Goal: Information Seeking & Learning: Find specific fact

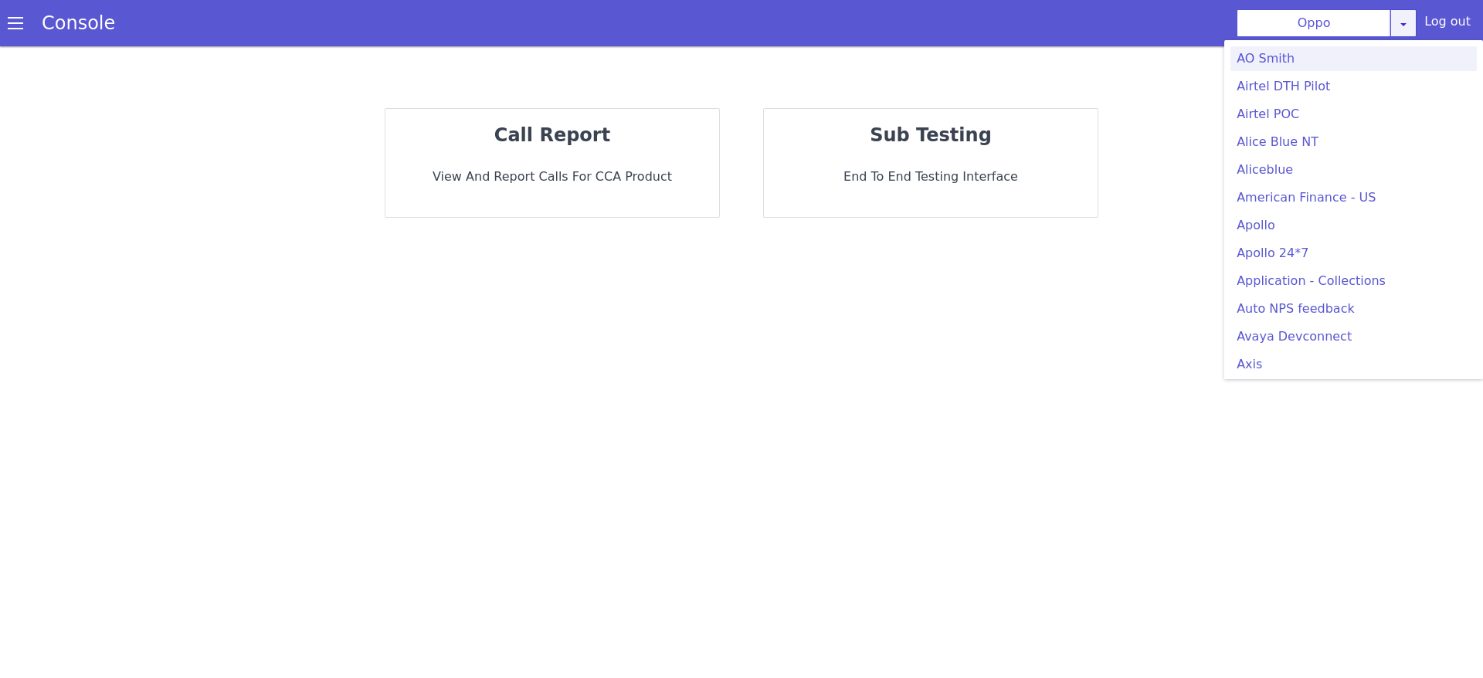
click at [1416, 27] on link at bounding box center [1403, 23] width 26 height 28
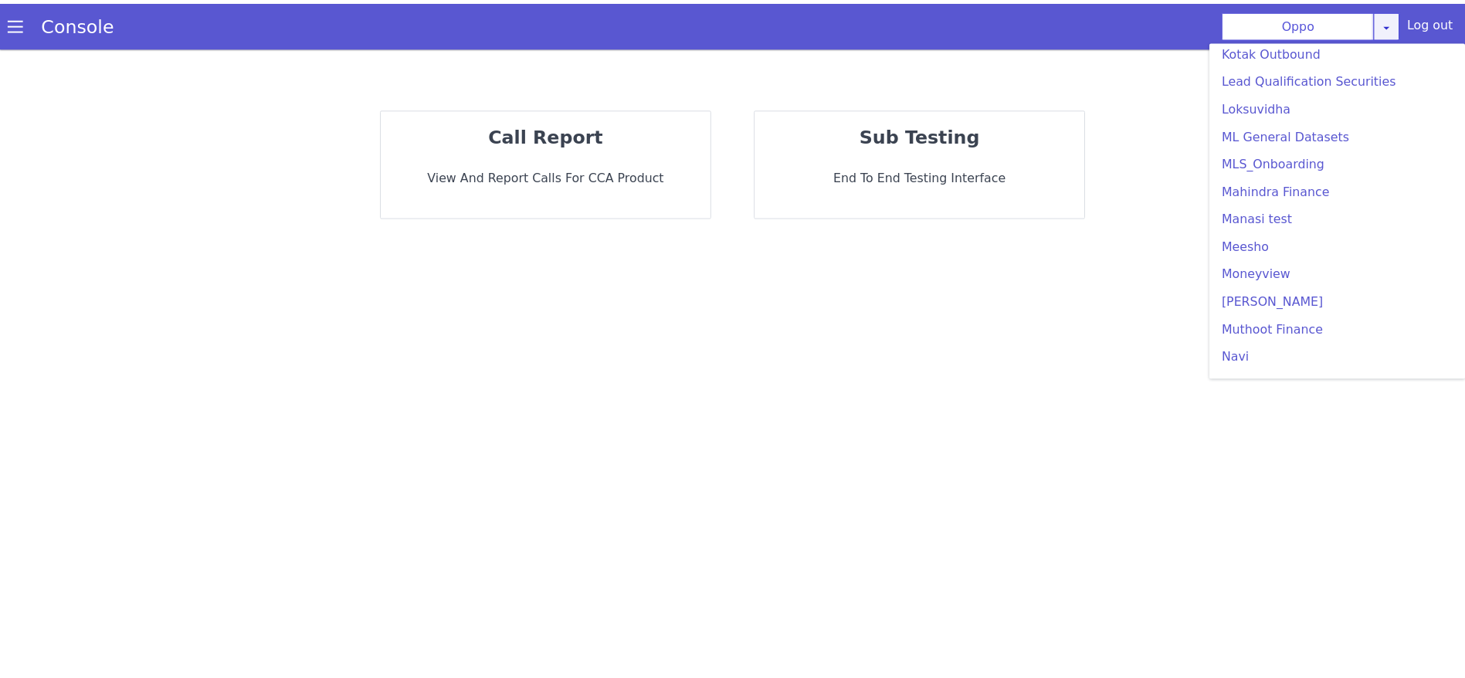
scroll to position [4192, 0]
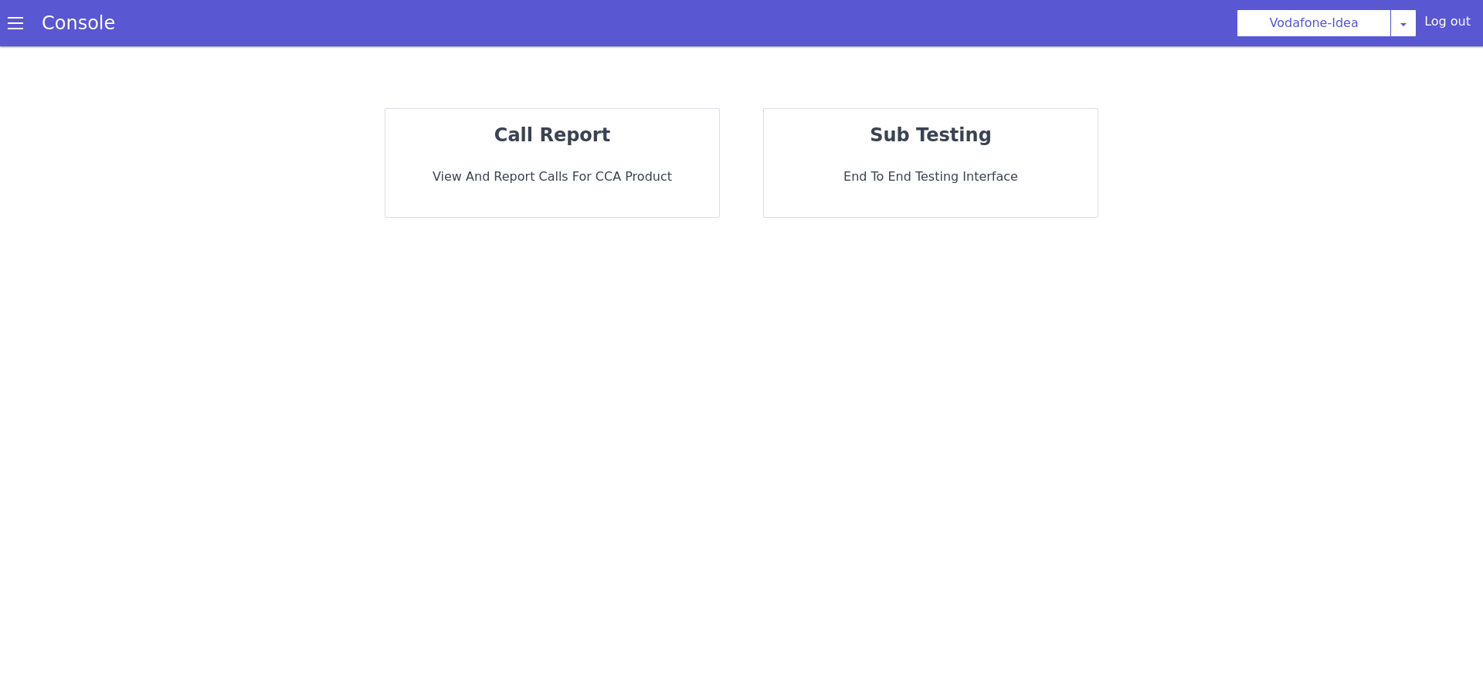
click at [584, 176] on p "View and report calls for CCA Product" at bounding box center [552, 177] width 309 height 19
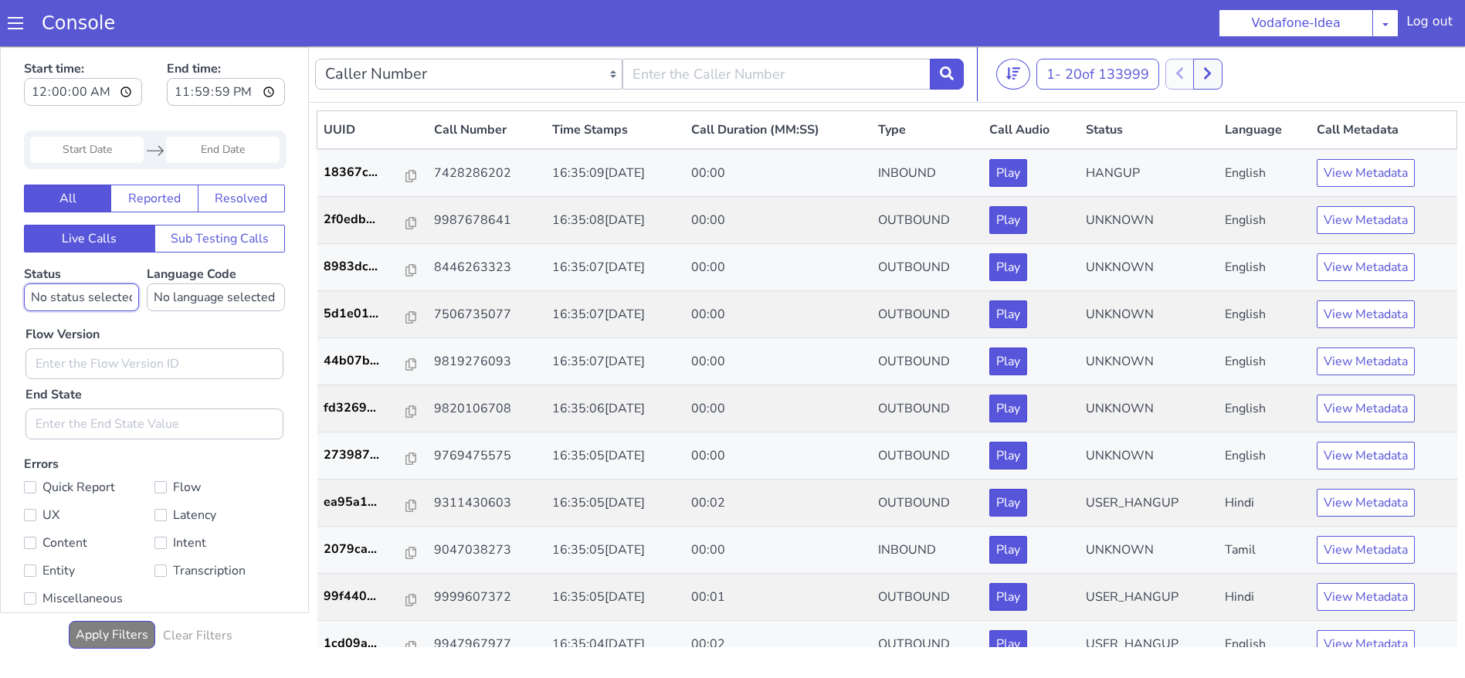
click at [73, 293] on select "No status selected HANGUP USER_HANGUP TRANSFER UNKNOWN" at bounding box center [81, 297] width 115 height 28
select select "HANGUP"
click at [24, 283] on select "No status selected HANGUP USER_HANGUP TRANSFER UNKNOWN" at bounding box center [81, 297] width 115 height 28
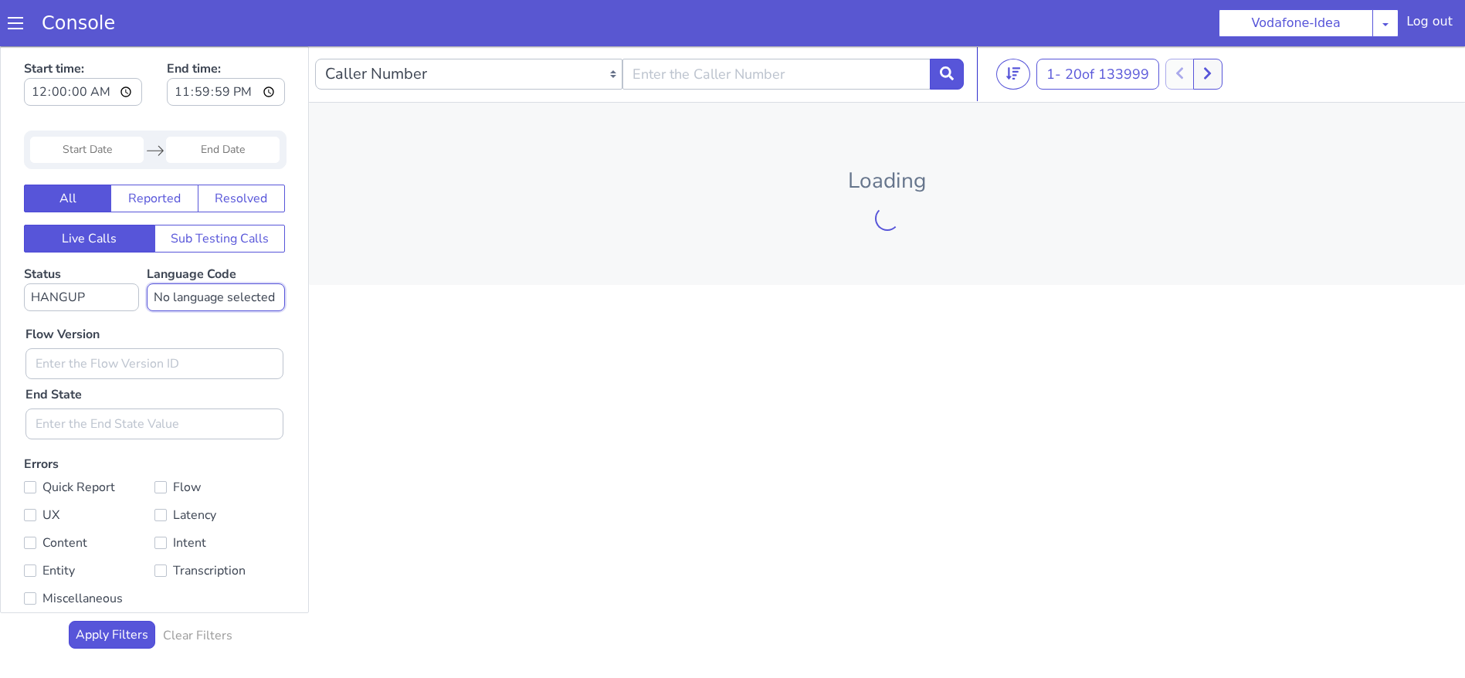
click at [219, 293] on select "No language selected Hindi English Tamil Telugu Kanada Marathi Malayalam Gujara…" at bounding box center [216, 297] width 138 height 28
select select "mr"
click at [150, 283] on select "No language selected Hindi English Tamil Telugu Kanada Marathi Malayalam Gujara…" at bounding box center [216, 297] width 138 height 28
click at [101, 89] on input "00:00:00" at bounding box center [83, 92] width 118 height 28
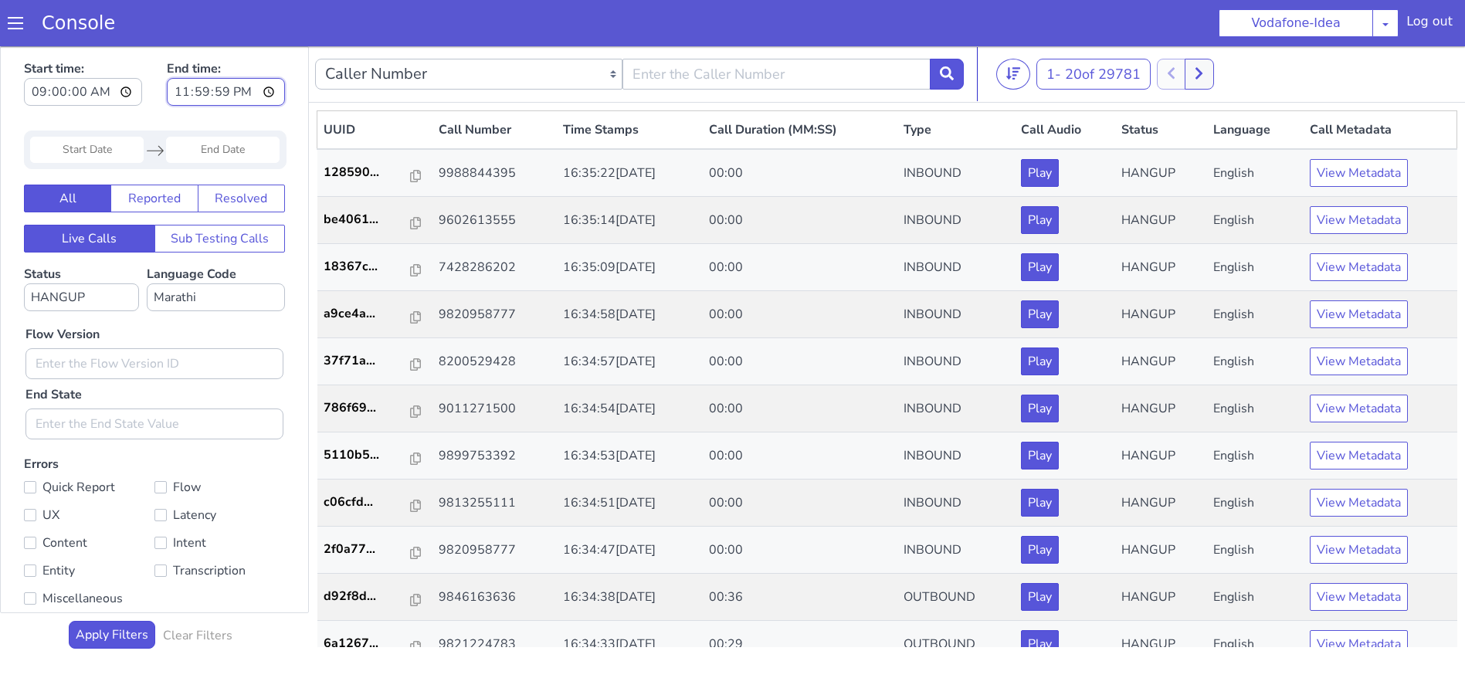
type input "09:00:00"
click at [272, 98] on input "23:59:59" at bounding box center [226, 92] width 118 height 28
type input "16:00:00"
click at [148, 100] on div "Start time: 09:00:00 End time: 16:00:00" at bounding box center [154, 85] width 261 height 60
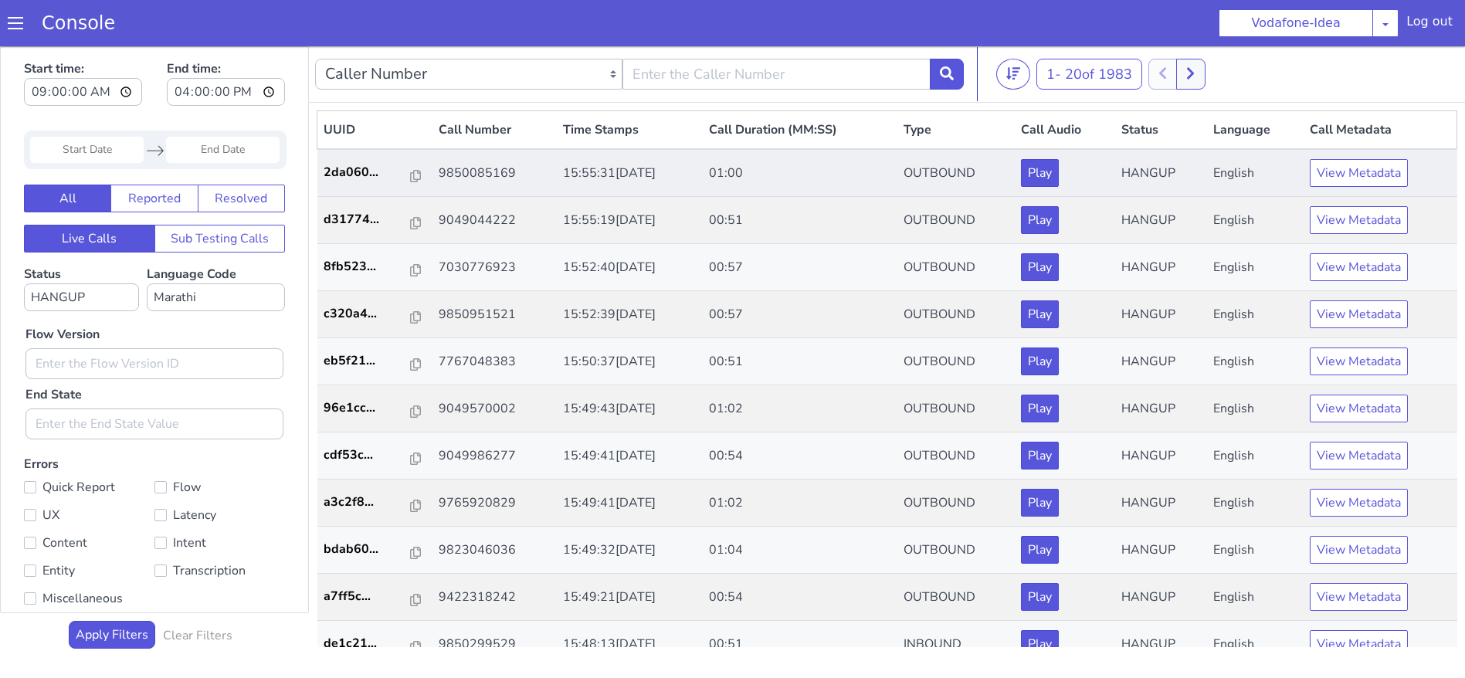
click at [453, 178] on td "9850085169" at bounding box center [494, 173] width 124 height 48
drag, startPoint x: 431, startPoint y: 171, endPoint x: 504, endPoint y: 172, distance: 73.4
click at [504, 172] on td "9850085169" at bounding box center [494, 173] width 124 height 48
copy td "9850085169"
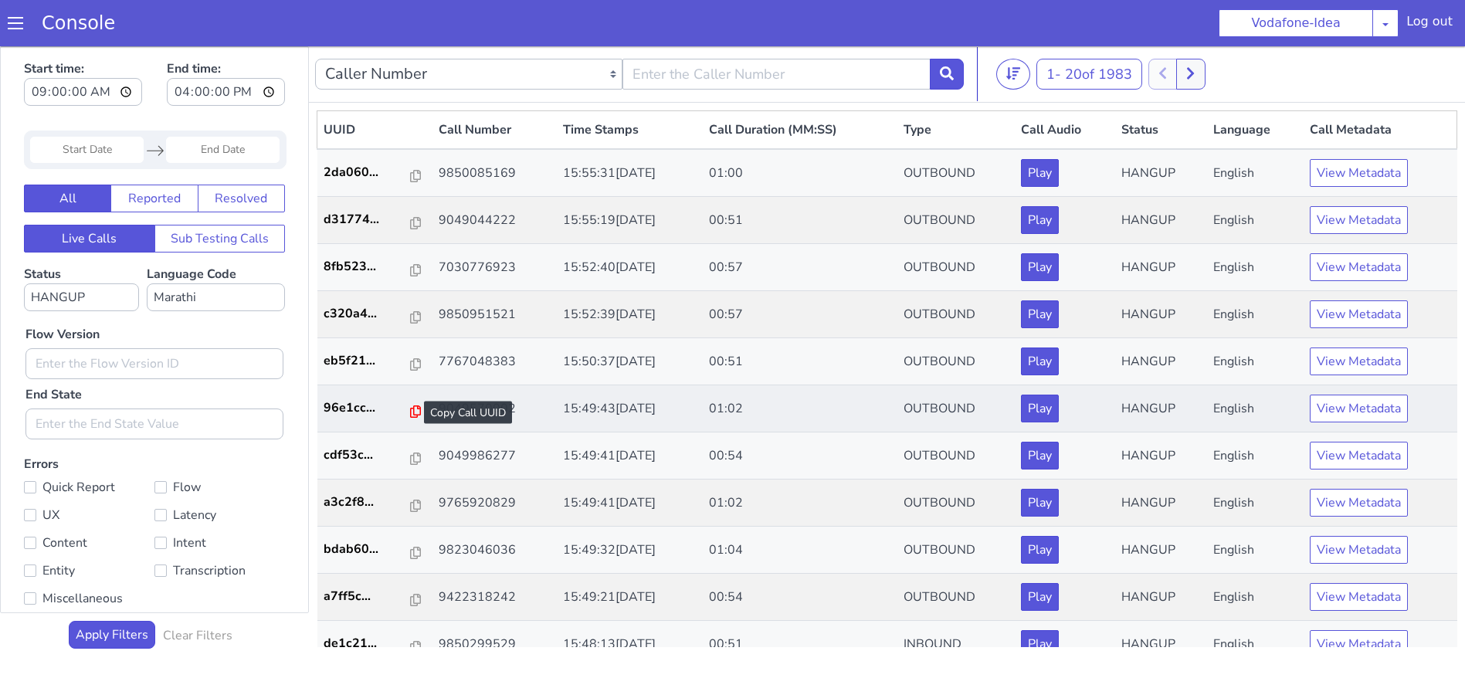
click at [410, 410] on icon at bounding box center [415, 411] width 11 height 12
click at [398, 413] on p "96e1cc..." at bounding box center [368, 407] width 88 height 19
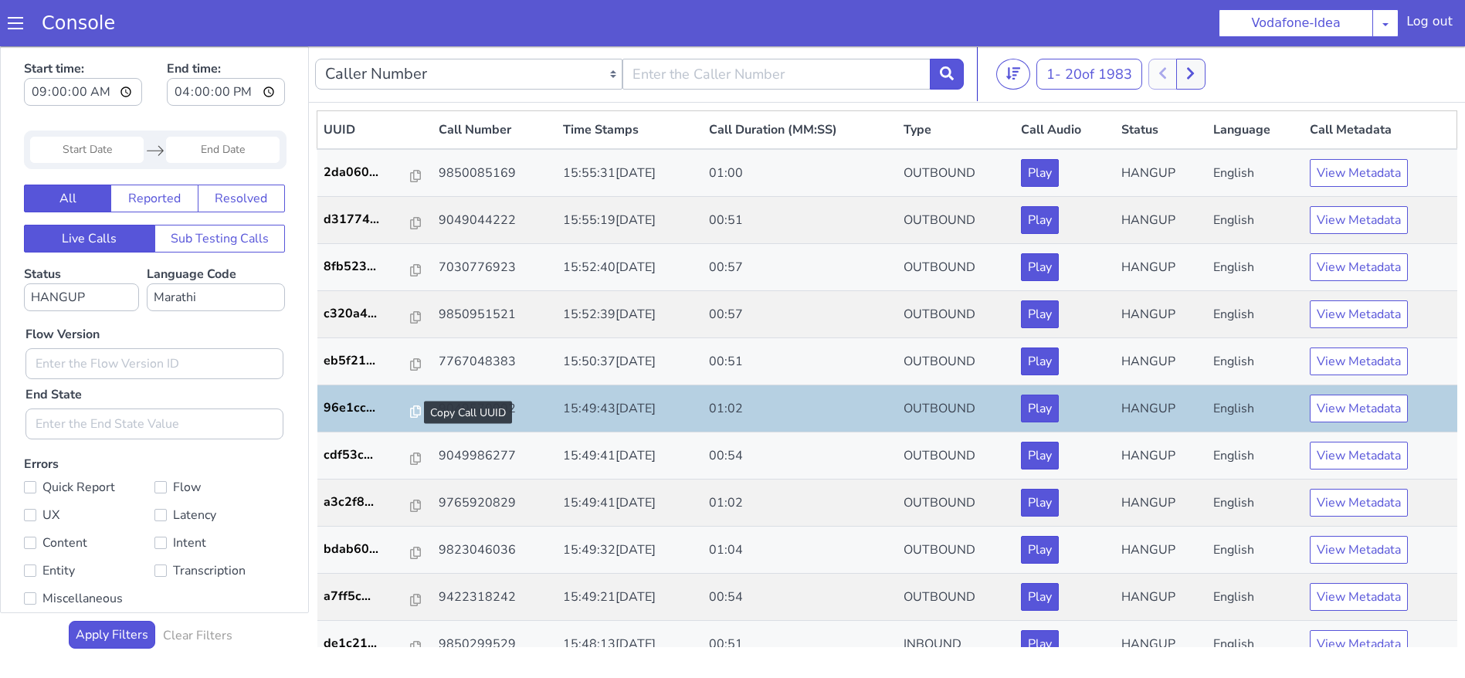
click at [410, 418] on div at bounding box center [415, 412] width 11 height 19
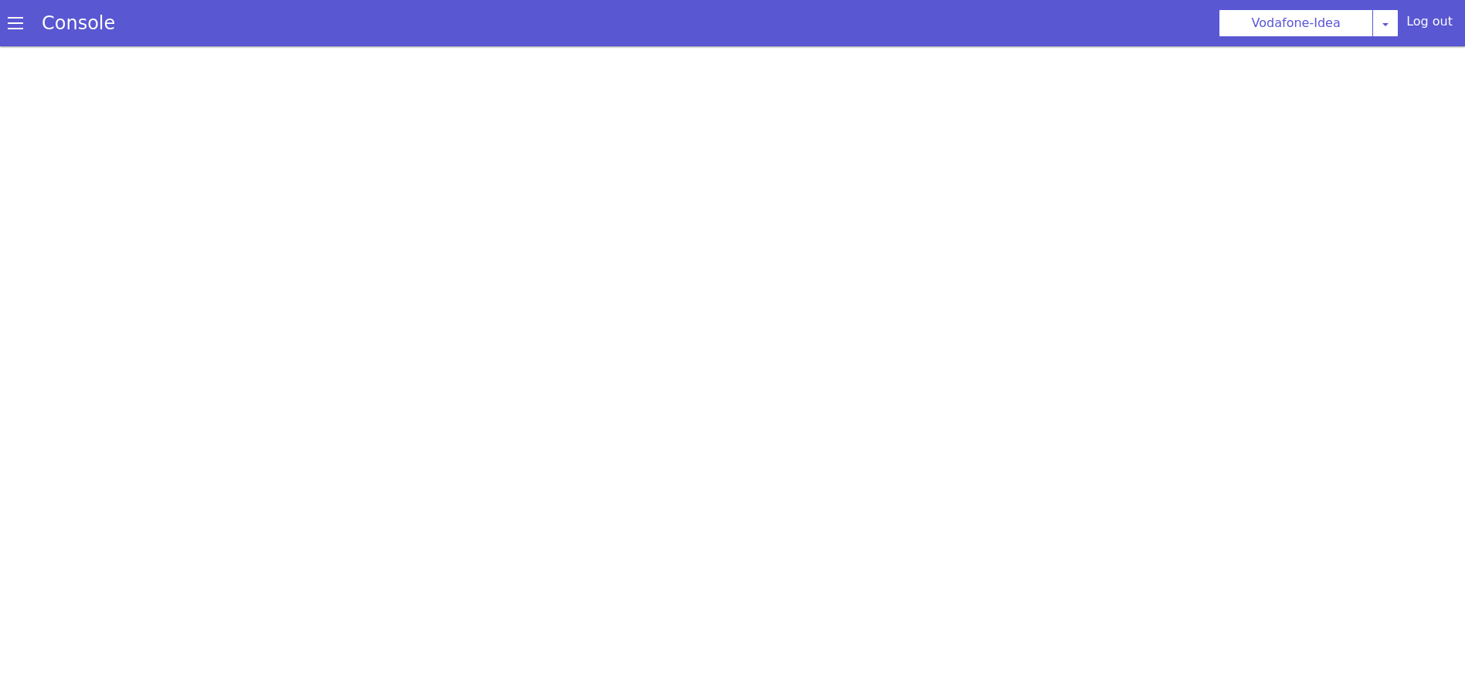
click at [21, 19] on span at bounding box center [15, 22] width 15 height 15
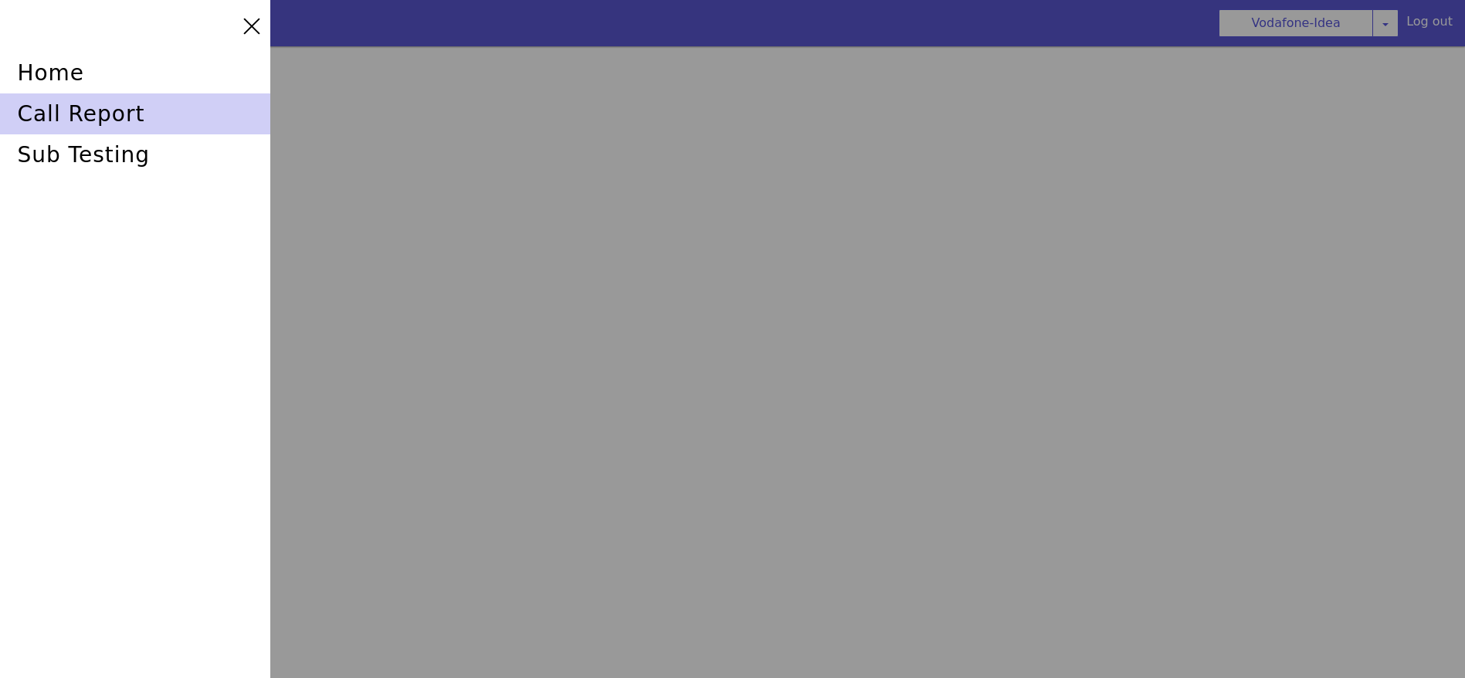
click at [144, 121] on div "call report" at bounding box center [135, 113] width 270 height 41
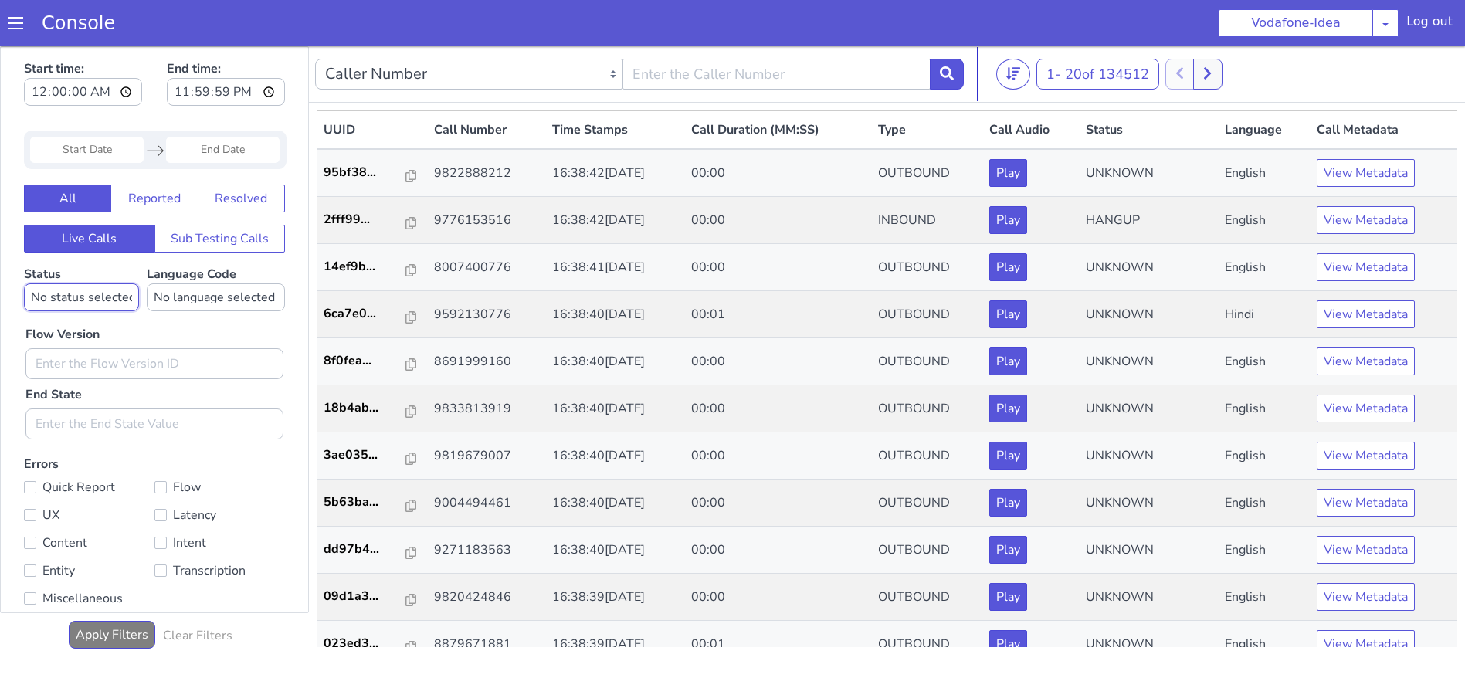
click at [77, 301] on select "No status selected HANGUP USER_HANGUP TRANSFER UNKNOWN" at bounding box center [81, 297] width 115 height 28
select select "HANGUP"
click at [24, 283] on select "No status selected HANGUP USER_HANGUP TRANSFER UNKNOWN" at bounding box center [81, 297] width 115 height 28
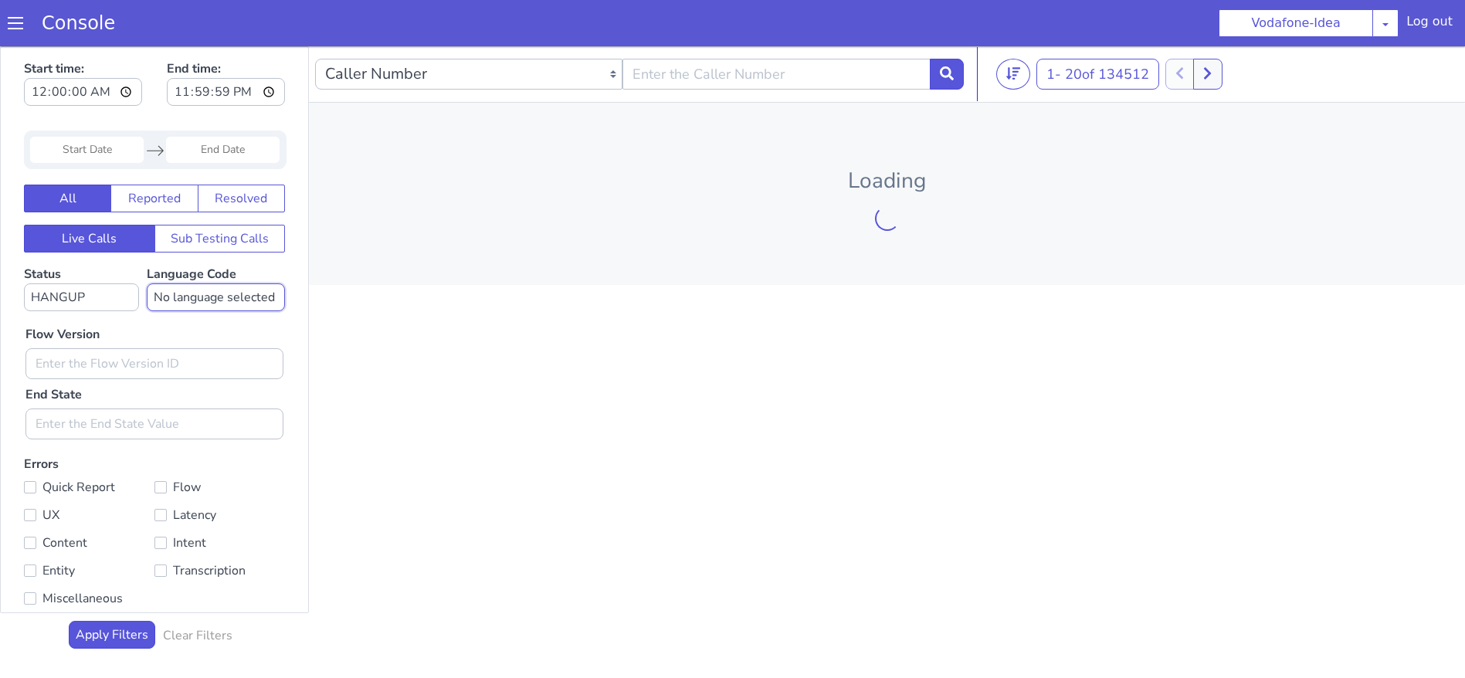
click at [171, 300] on select "No language selected Hindi English Tamil Telugu Kanada Marathi Malayalam Gujara…" at bounding box center [216, 297] width 138 height 28
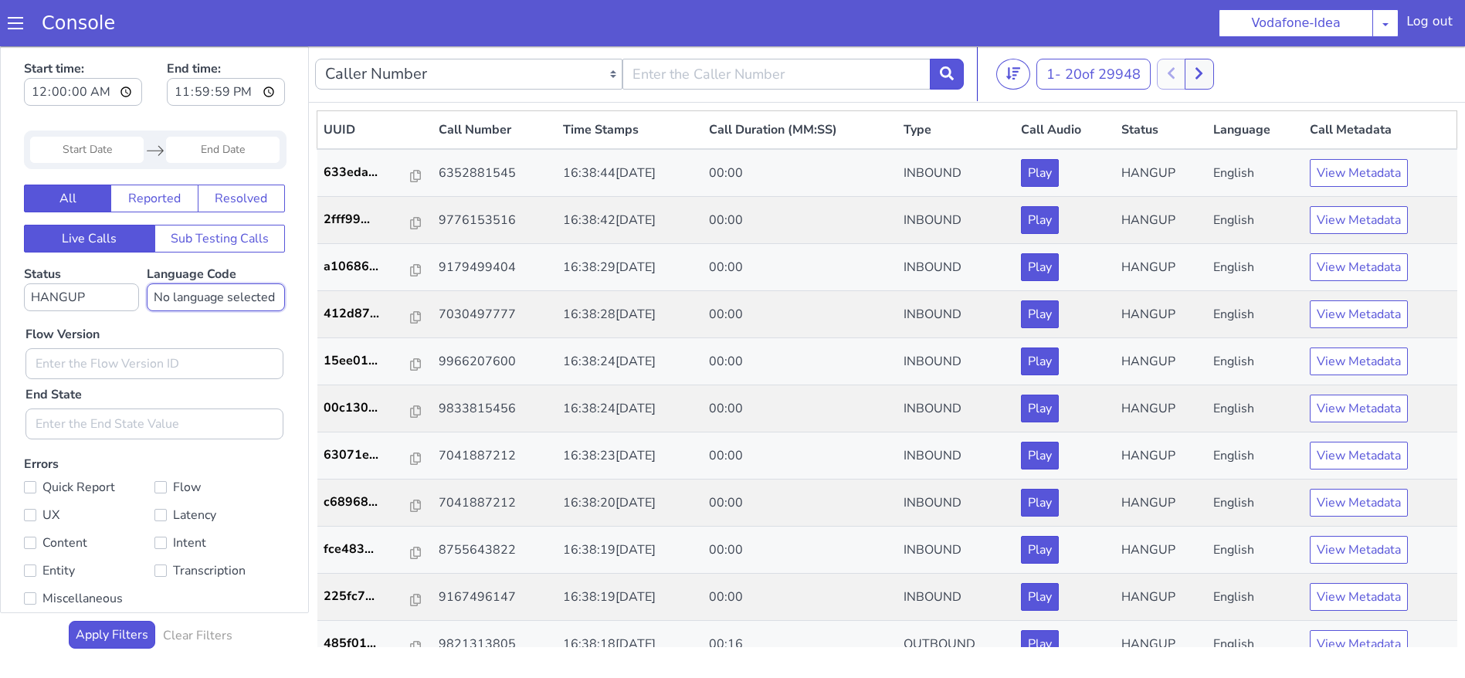
select select "mr"
click at [150, 283] on select "No language selected Hindi English Tamil Telugu Kanada Marathi Malayalam Gujara…" at bounding box center [216, 297] width 138 height 28
click at [398, 319] on p "bb83ed..." at bounding box center [368, 313] width 88 height 19
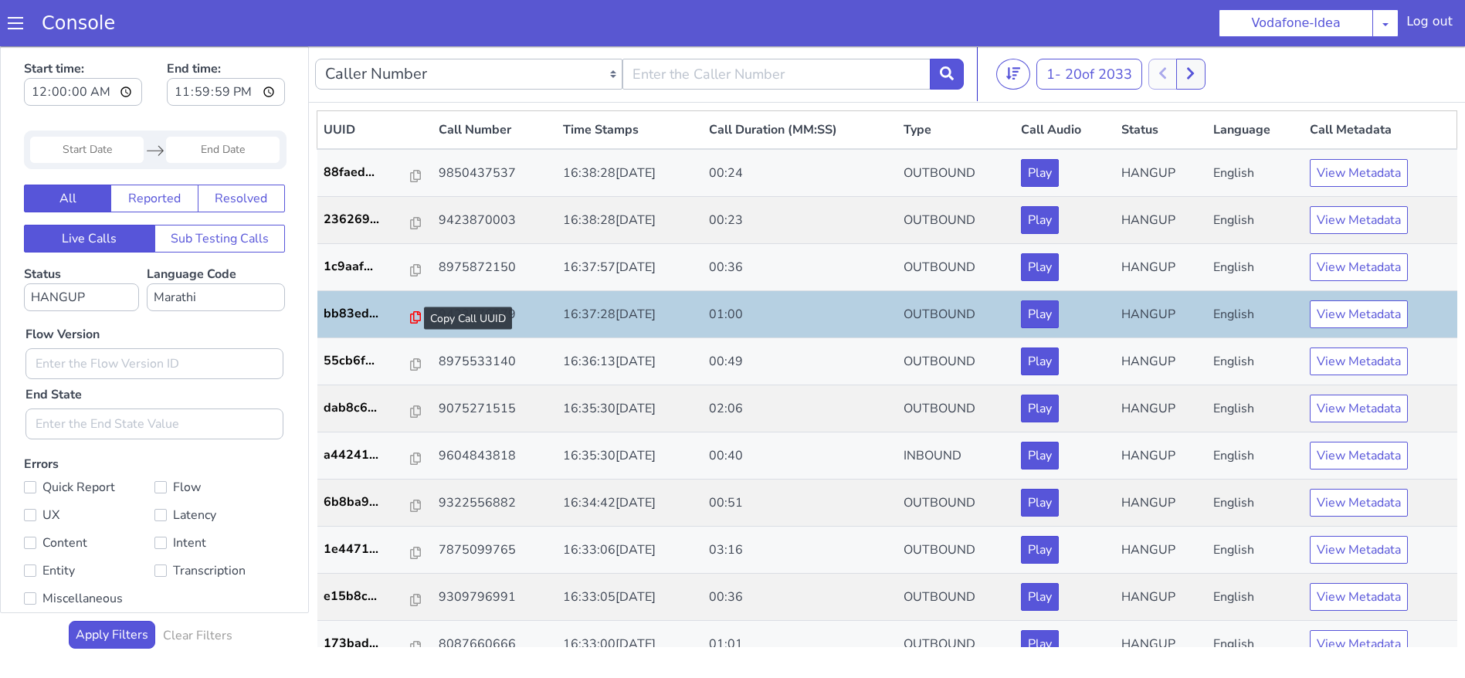
click at [410, 317] on icon at bounding box center [415, 317] width 11 height 12
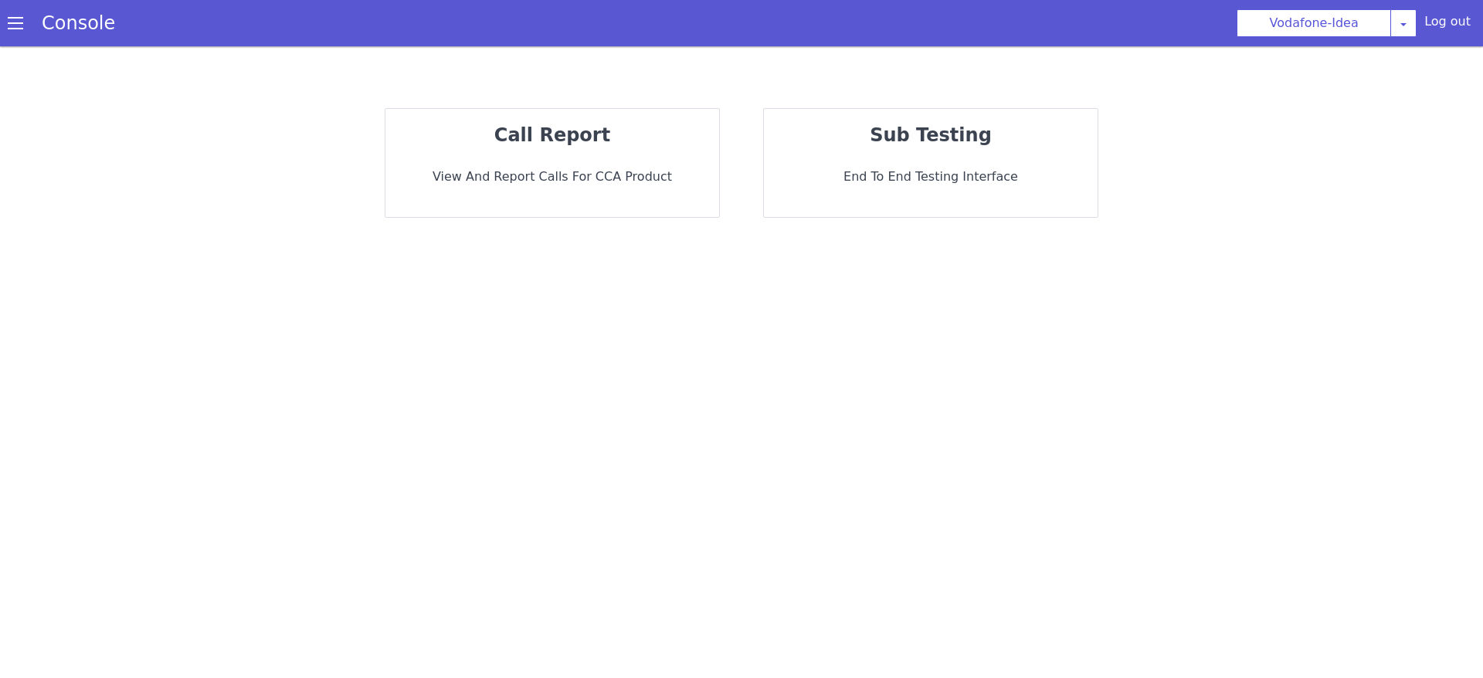
click at [675, 144] on p "call report" at bounding box center [552, 135] width 309 height 28
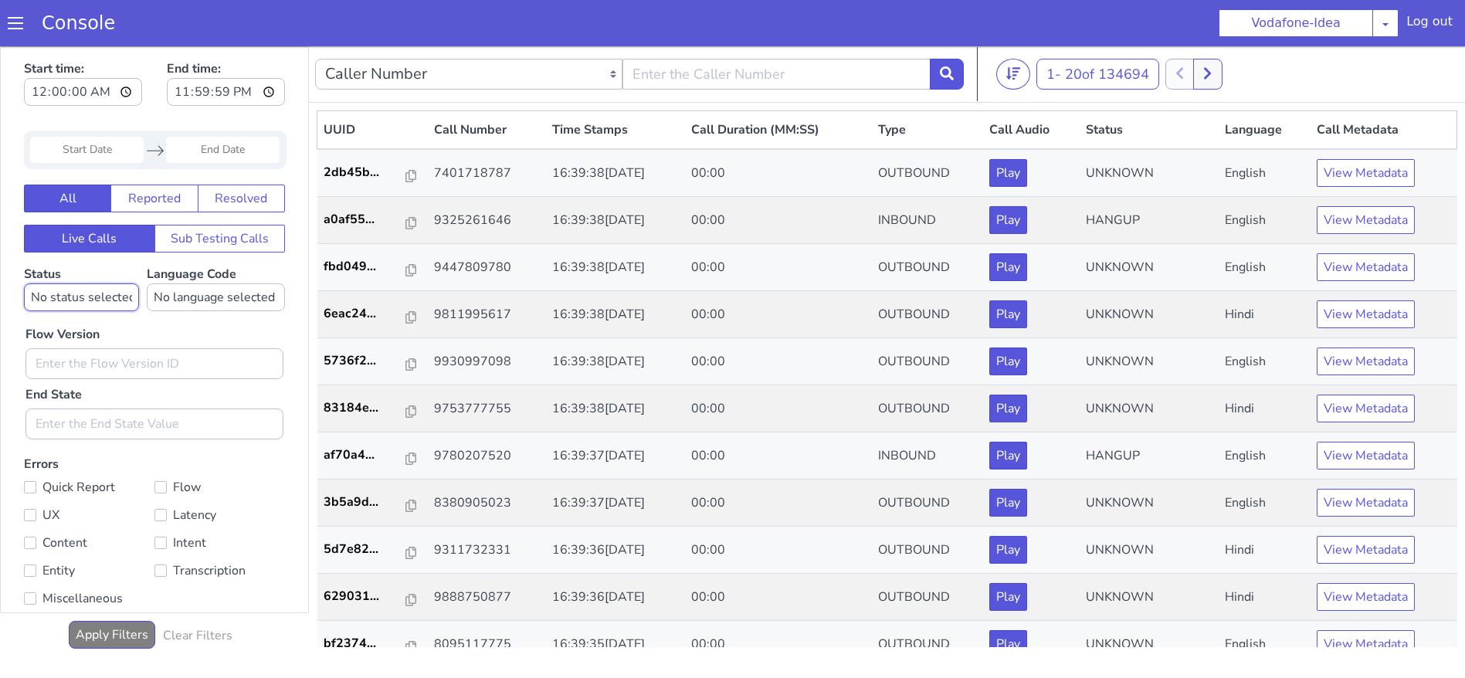
click at [105, 304] on select "No status selected HANGUP USER_HANGUP TRANSFER UNKNOWN" at bounding box center [81, 297] width 115 height 28
select select "HANGUP"
click at [24, 283] on select "No status selected HANGUP USER_HANGUP TRANSFER UNKNOWN" at bounding box center [81, 297] width 115 height 28
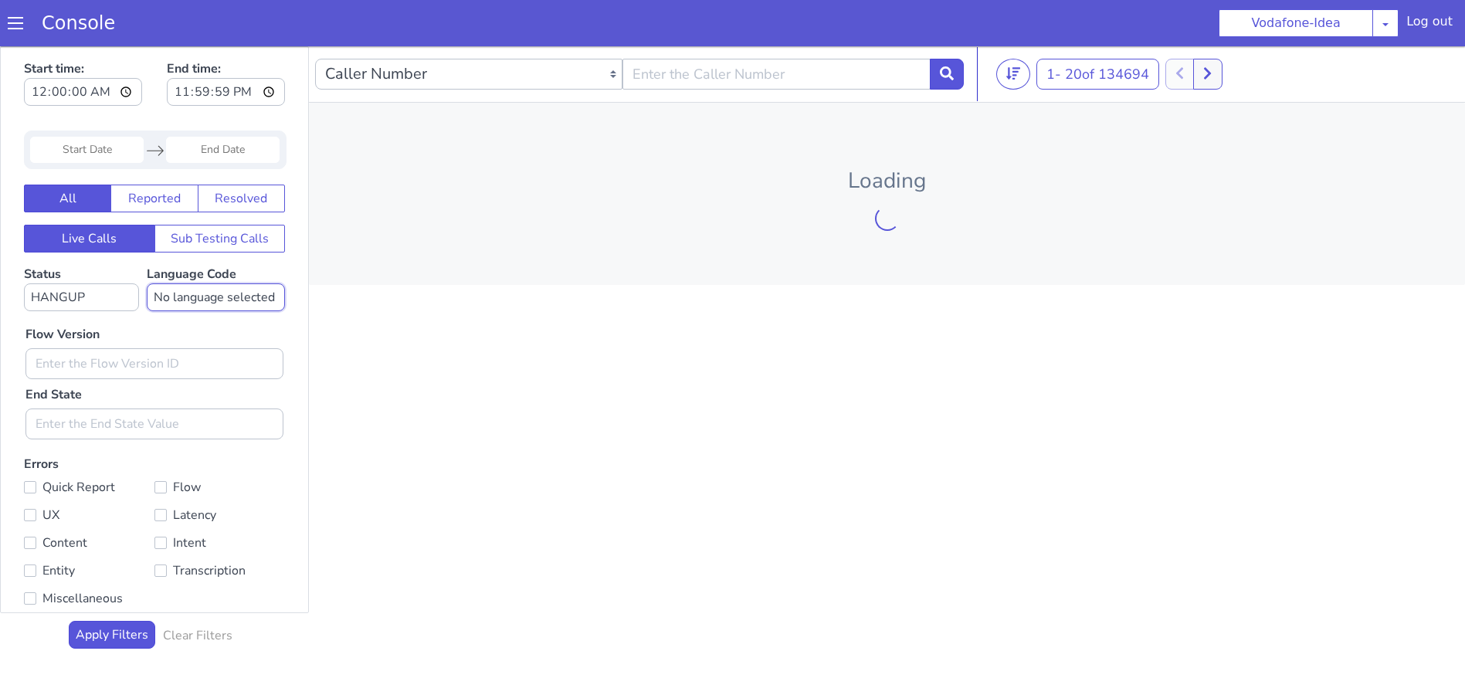
click at [187, 290] on select "No language selected Hindi English Tamil Telugu Kanada Marathi Malayalam Gujara…" at bounding box center [216, 297] width 138 height 28
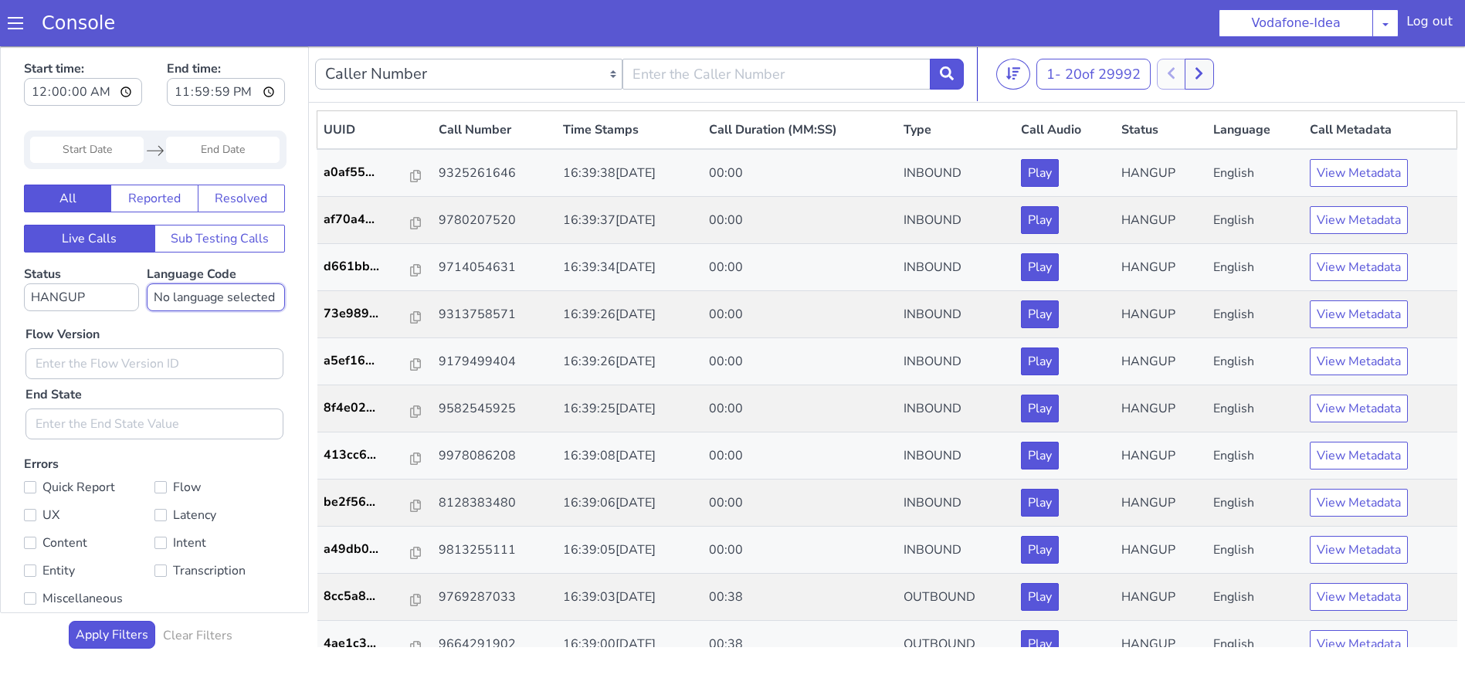
select select "mr"
click at [150, 283] on select "No language selected Hindi English Tamil Telugu Kanada Marathi Malayalam Gujara…" at bounding box center [216, 297] width 138 height 28
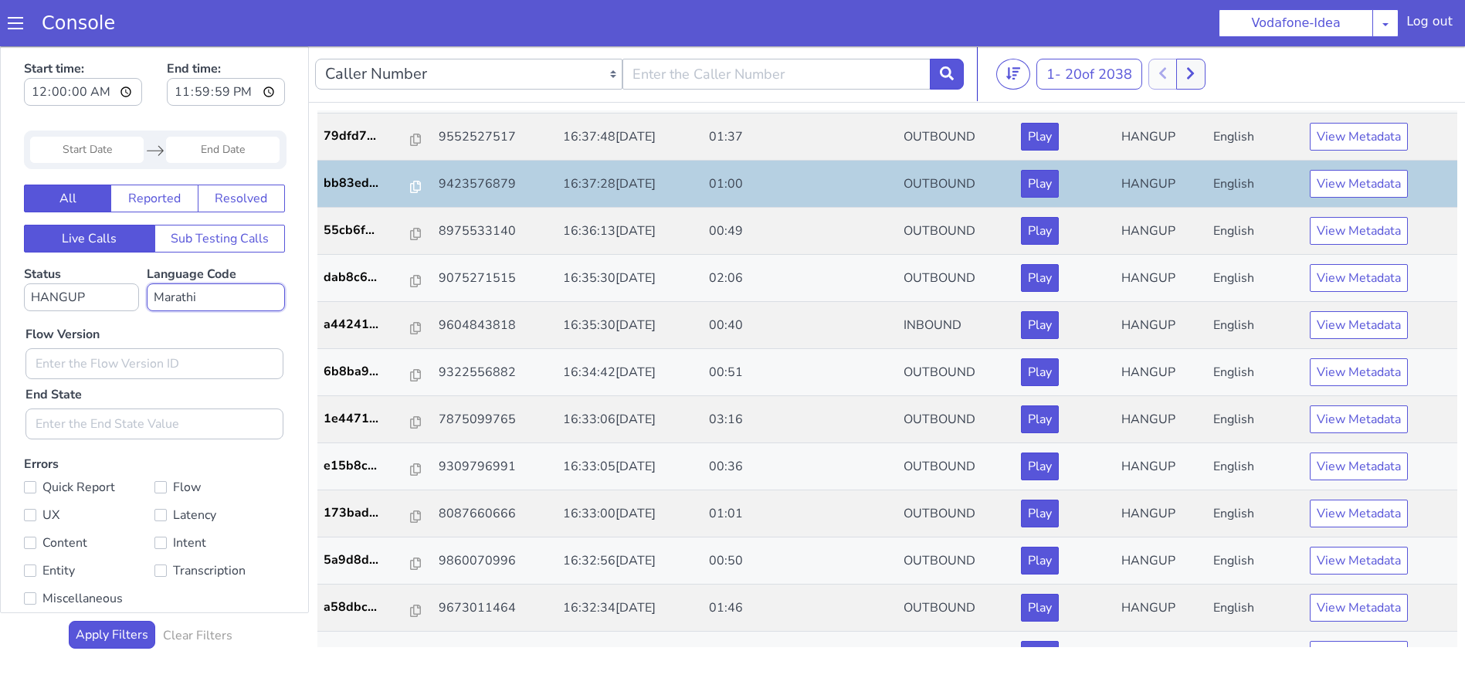
scroll to position [396, 0]
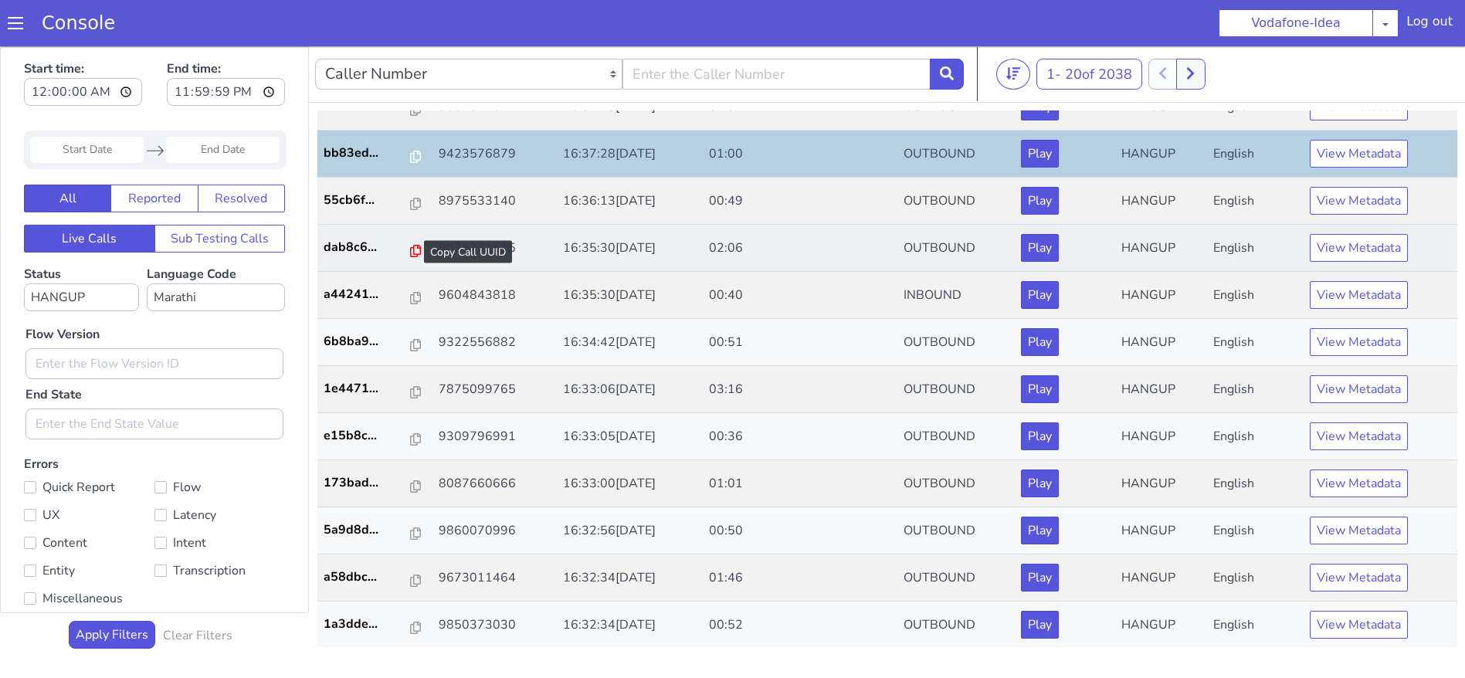
click at [410, 254] on icon at bounding box center [415, 251] width 11 height 12
click at [410, 250] on icon at bounding box center [415, 251] width 11 height 12
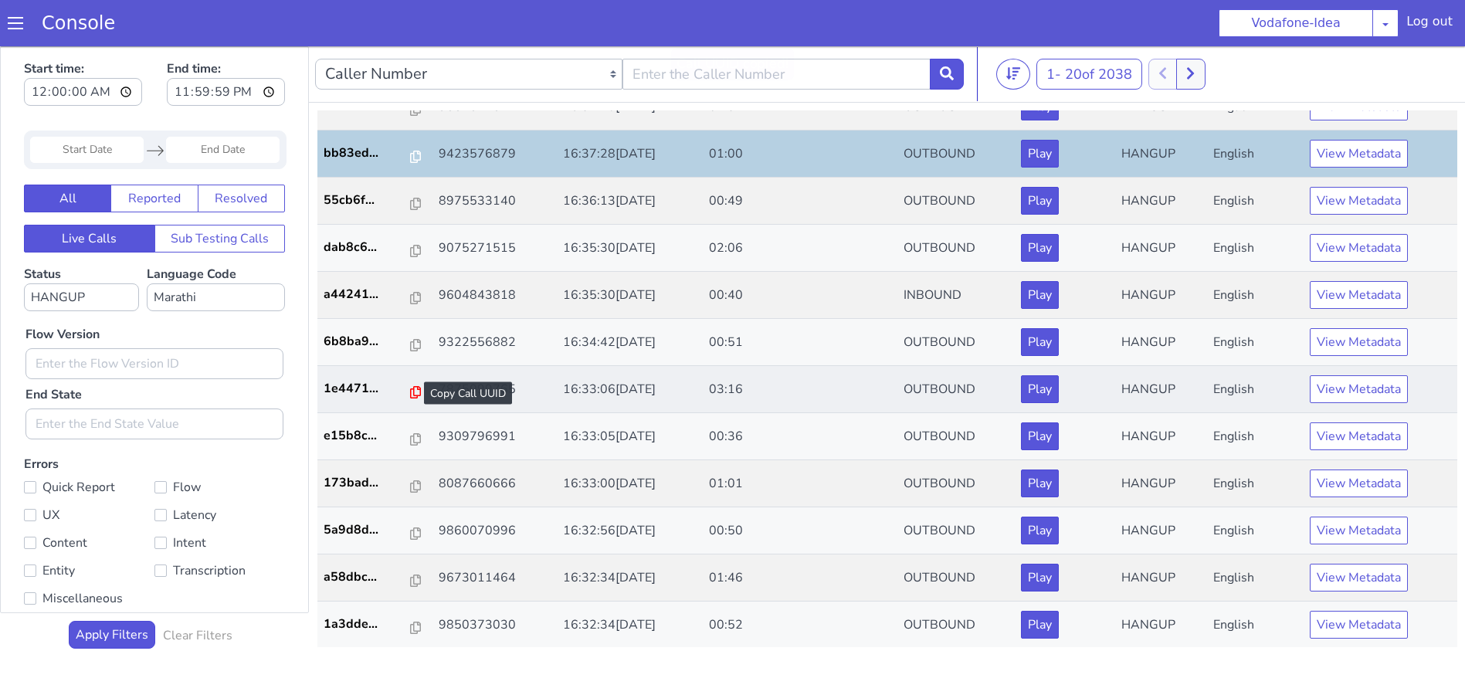
click at [410, 390] on icon at bounding box center [415, 392] width 11 height 12
click at [399, 395] on p "1e4471..." at bounding box center [368, 388] width 88 height 19
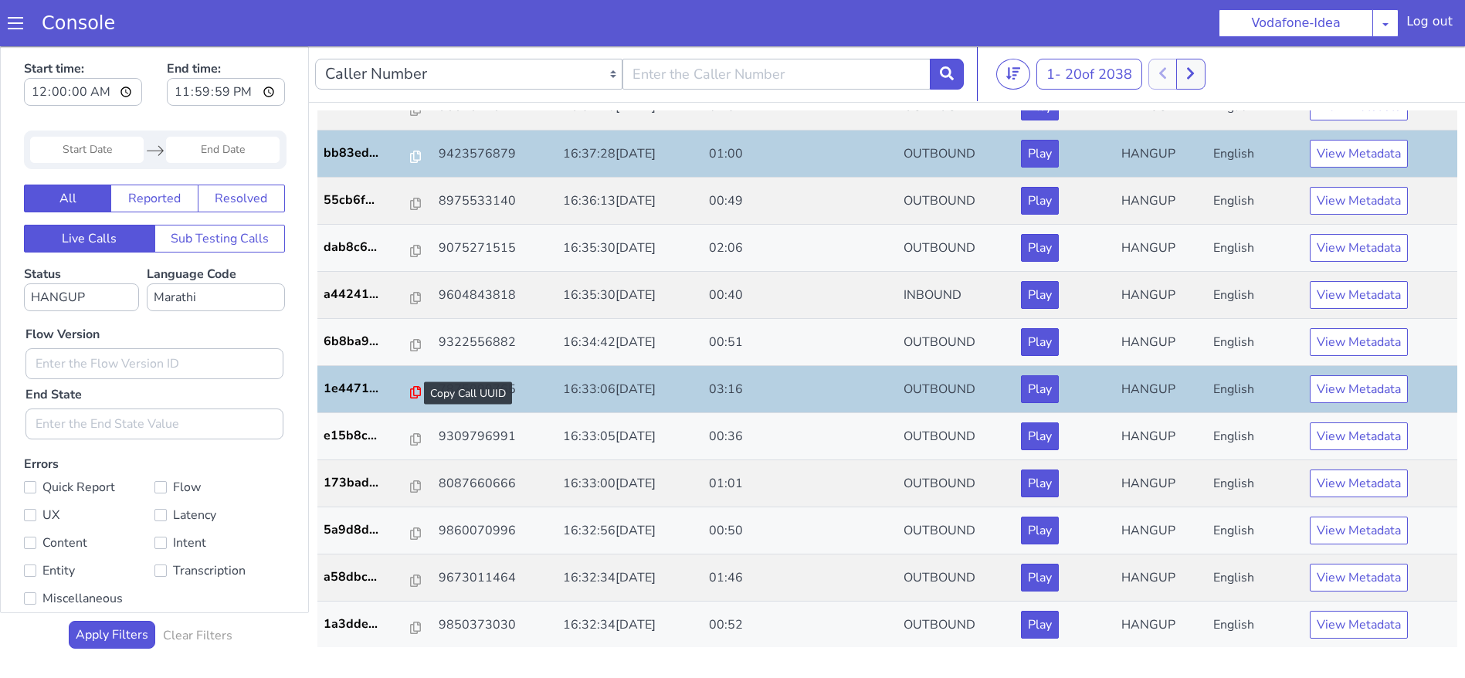
click at [411, 388] on icon at bounding box center [415, 392] width 11 height 12
click at [410, 581] on icon at bounding box center [415, 581] width 11 height 12
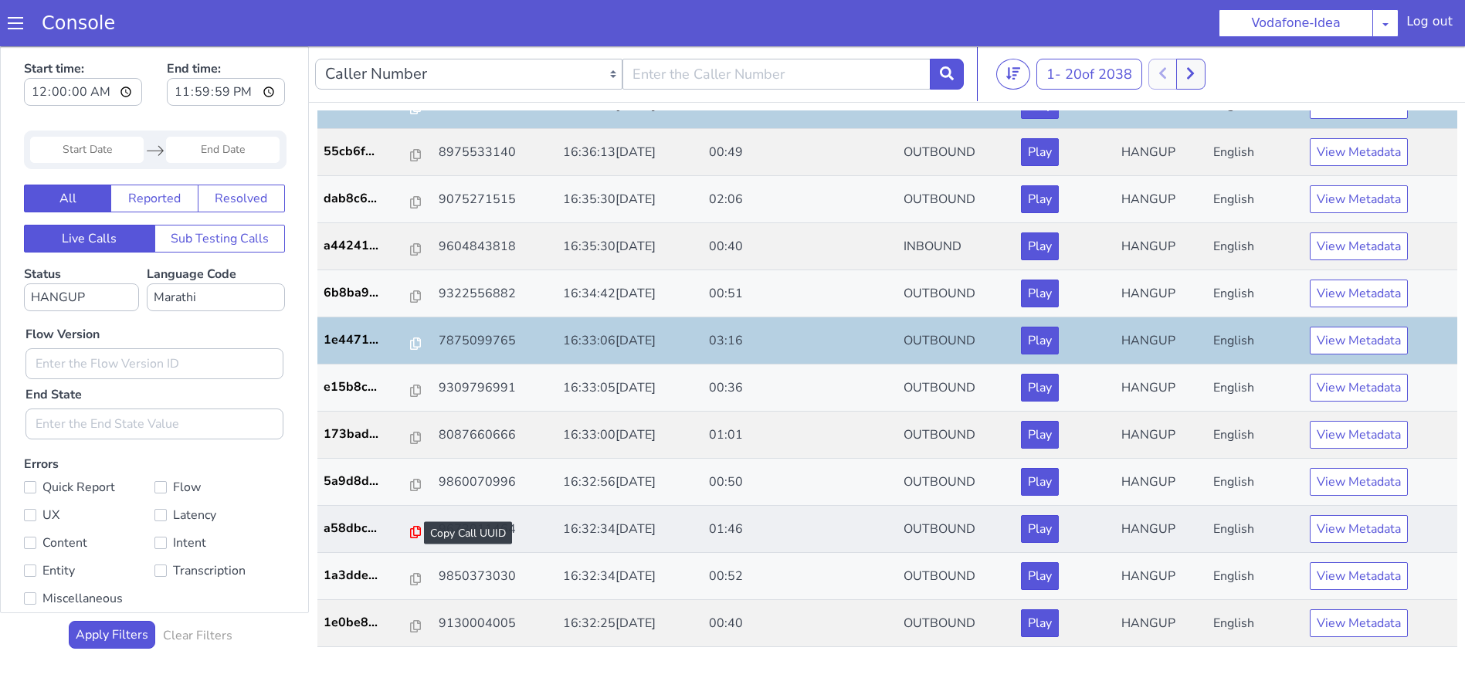
click at [410, 537] on icon at bounding box center [415, 532] width 11 height 12
click at [1205, 66] on button at bounding box center [1190, 74] width 29 height 31
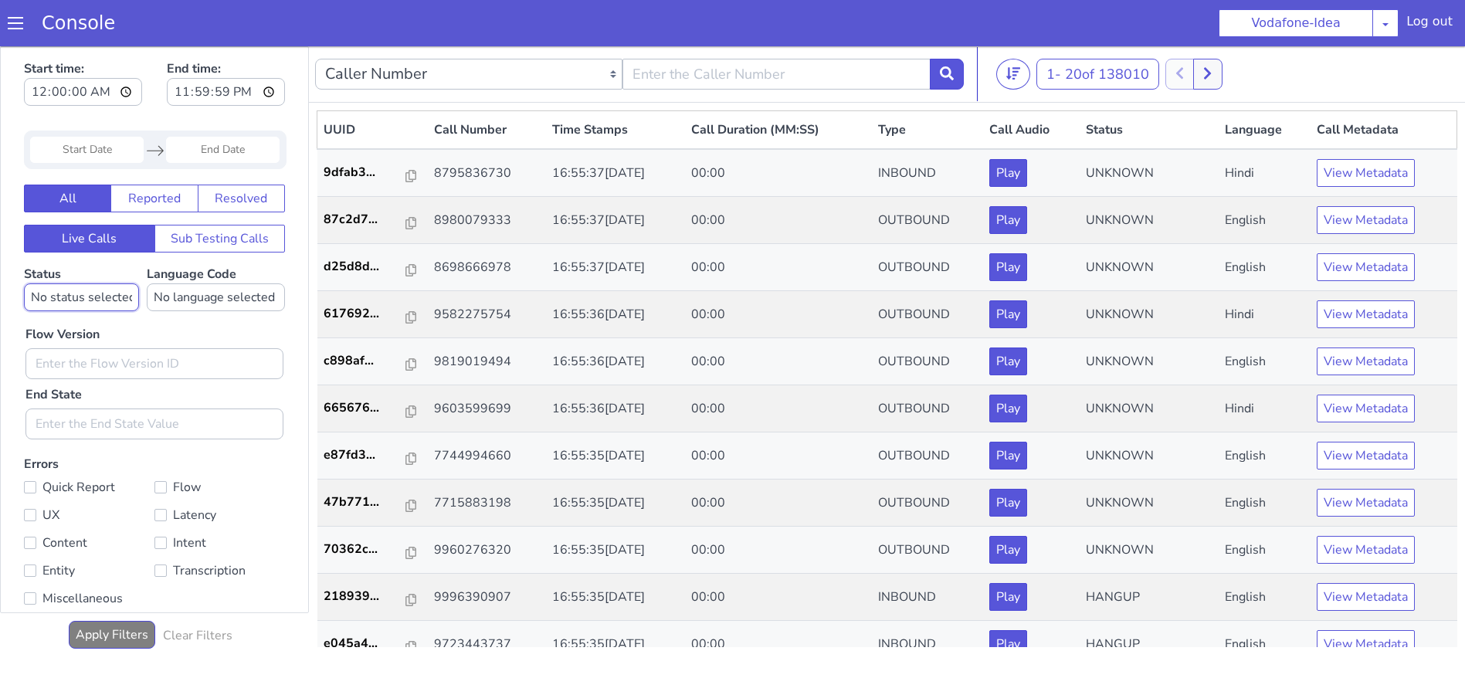
click at [90, 305] on select "No status selected HANGUP USER_HANGUP TRANSFER UNKNOWN" at bounding box center [81, 297] width 115 height 28
select select "HANGUP"
click at [24, 283] on select "No status selected HANGUP USER_HANGUP TRANSFER UNKNOWN" at bounding box center [81, 297] width 115 height 28
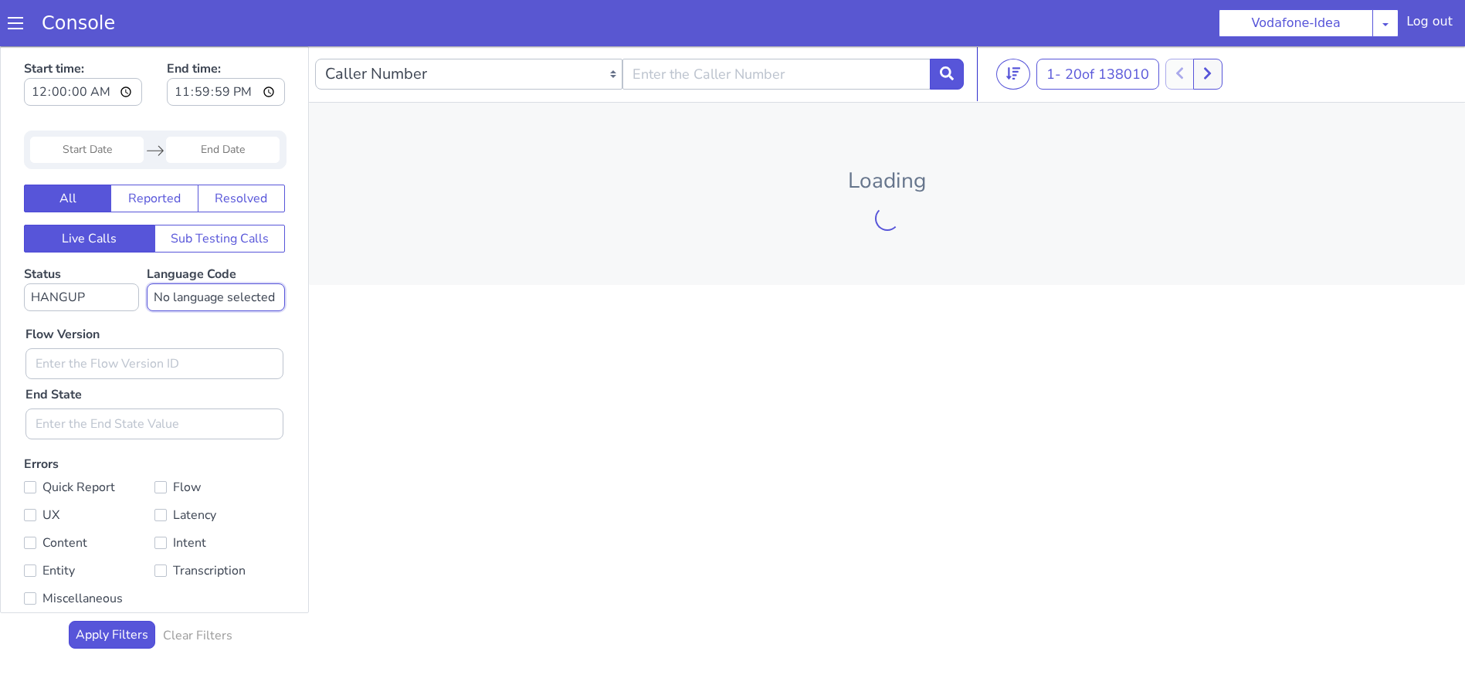
click at [193, 297] on select "No language selected Hindi English Tamil Telugu [GEOGRAPHIC_DATA] Marathi Malay…" at bounding box center [216, 297] width 138 height 28
select select "mr"
click at [150, 283] on select "No language selected Hindi English Tamil Telugu [GEOGRAPHIC_DATA] Marathi Malay…" at bounding box center [216, 297] width 138 height 28
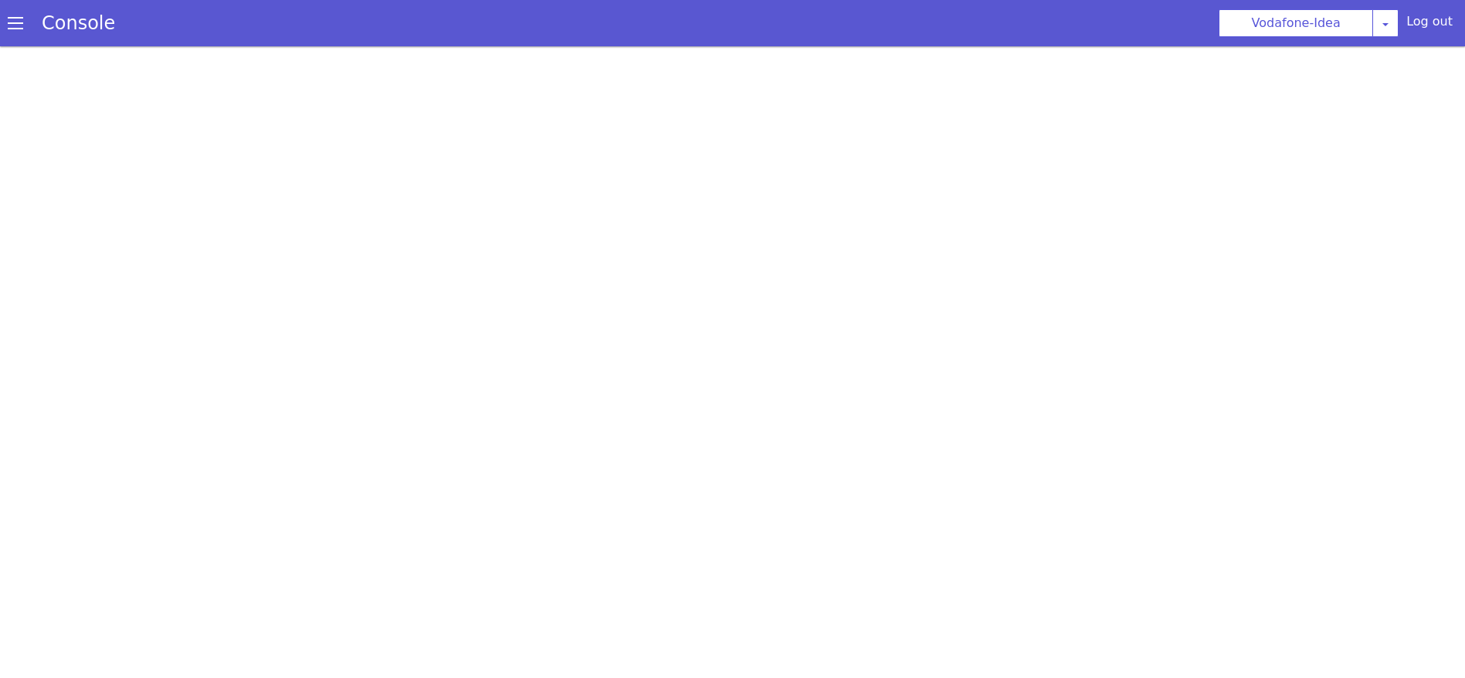
select select "HANGUP"
select select "mr"
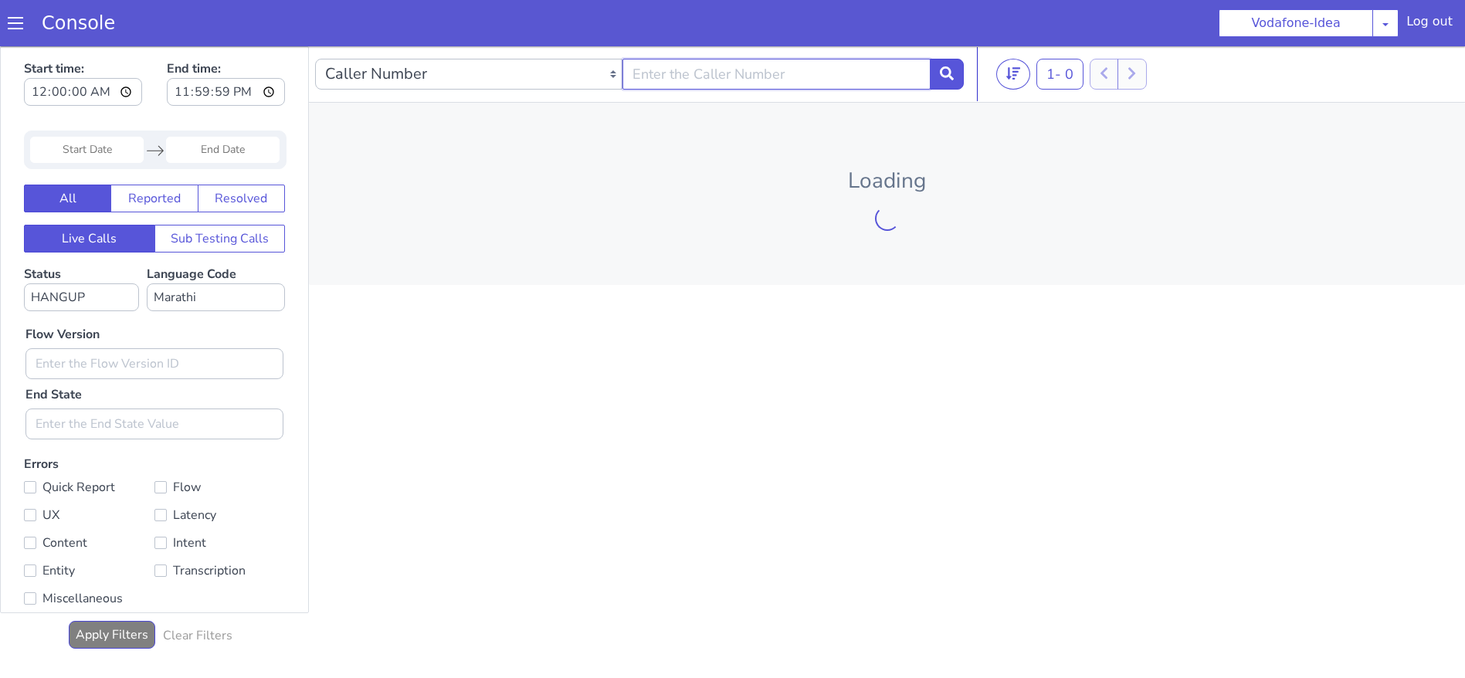
click at [754, 75] on input "text" at bounding box center [775, 74] width 307 height 31
click at [776, 197] on div "Loading" at bounding box center [887, 194] width 1156 height 182
click at [101, 90] on input "00:00:00" at bounding box center [83, 92] width 118 height 28
type input "09:00:00"
click at [269, 90] on input "23:59:59" at bounding box center [226, 92] width 118 height 28
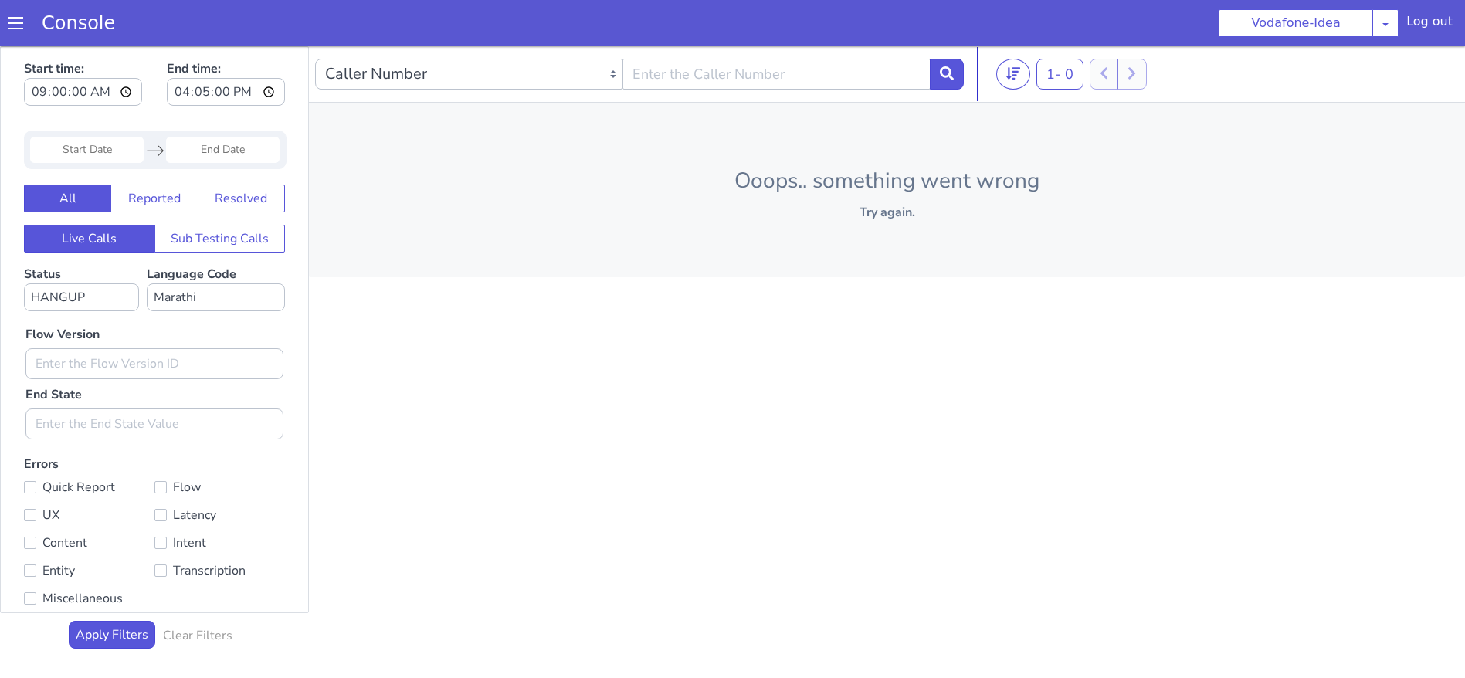
type input "16:05:00"
click at [157, 101] on div "Start time: 09:00:00 End time: 16:05:00" at bounding box center [154, 85] width 261 height 60
click at [58, 301] on select "No status selected HANGUP USER_HANGUP TRANSFER UNKNOWN" at bounding box center [81, 297] width 115 height 28
click at [24, 283] on select "No status selected HANGUP USER_HANGUP TRANSFER UNKNOWN" at bounding box center [81, 297] width 115 height 28
click at [71, 301] on select "No status selected HANGUP USER_HANGUP TRANSFER UNKNOWN" at bounding box center [81, 297] width 115 height 28
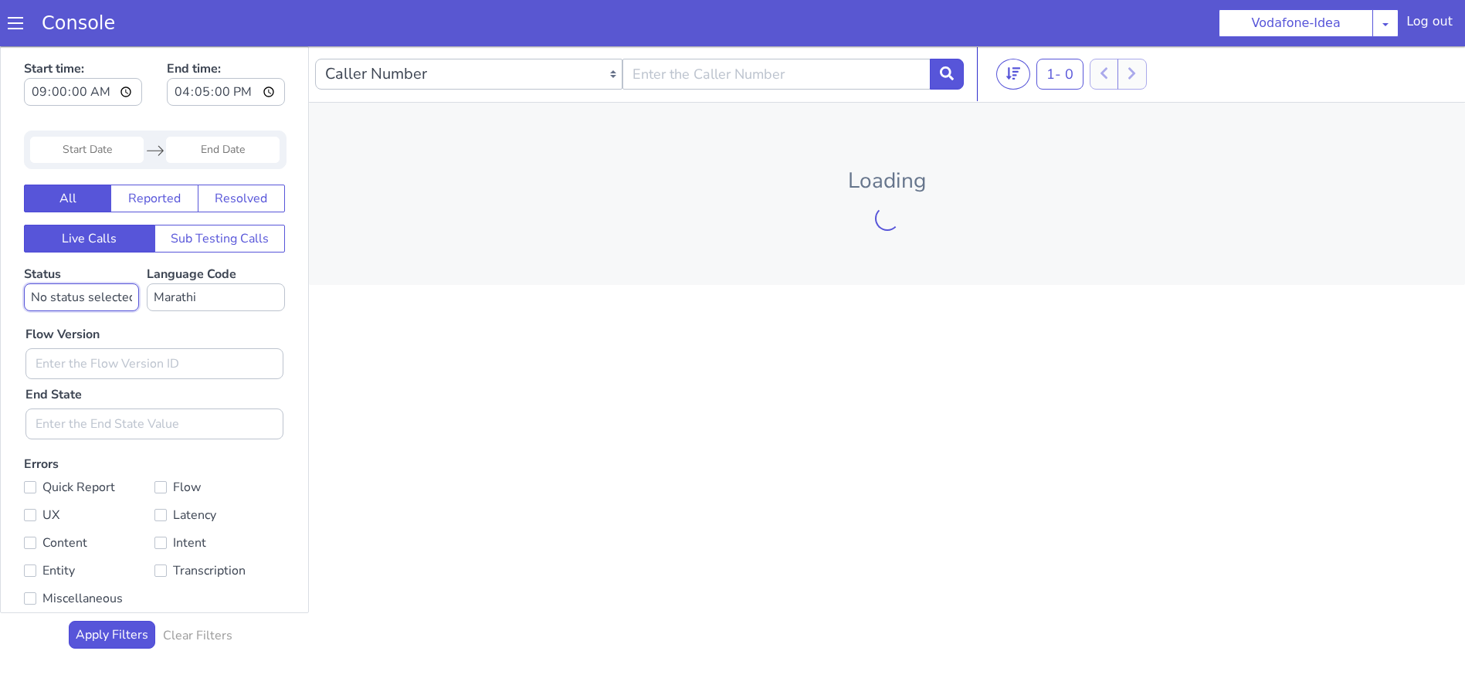
select select "HANGUP"
click at [24, 283] on select "No status selected HANGUP USER_HANGUP TRANSFER UNKNOWN" at bounding box center [81, 297] width 115 height 28
click at [215, 303] on select "No language selected Hindi English Tamil Telugu [GEOGRAPHIC_DATA] Marathi Malay…" at bounding box center [216, 297] width 138 height 28
click at [150, 283] on select "No language selected Hindi English Tamil Telugu [GEOGRAPHIC_DATA] Marathi Malay…" at bounding box center [216, 297] width 138 height 28
click at [154, 83] on div "Start time: 09:00:00 End time: 16:05:00" at bounding box center [154, 85] width 261 height 60
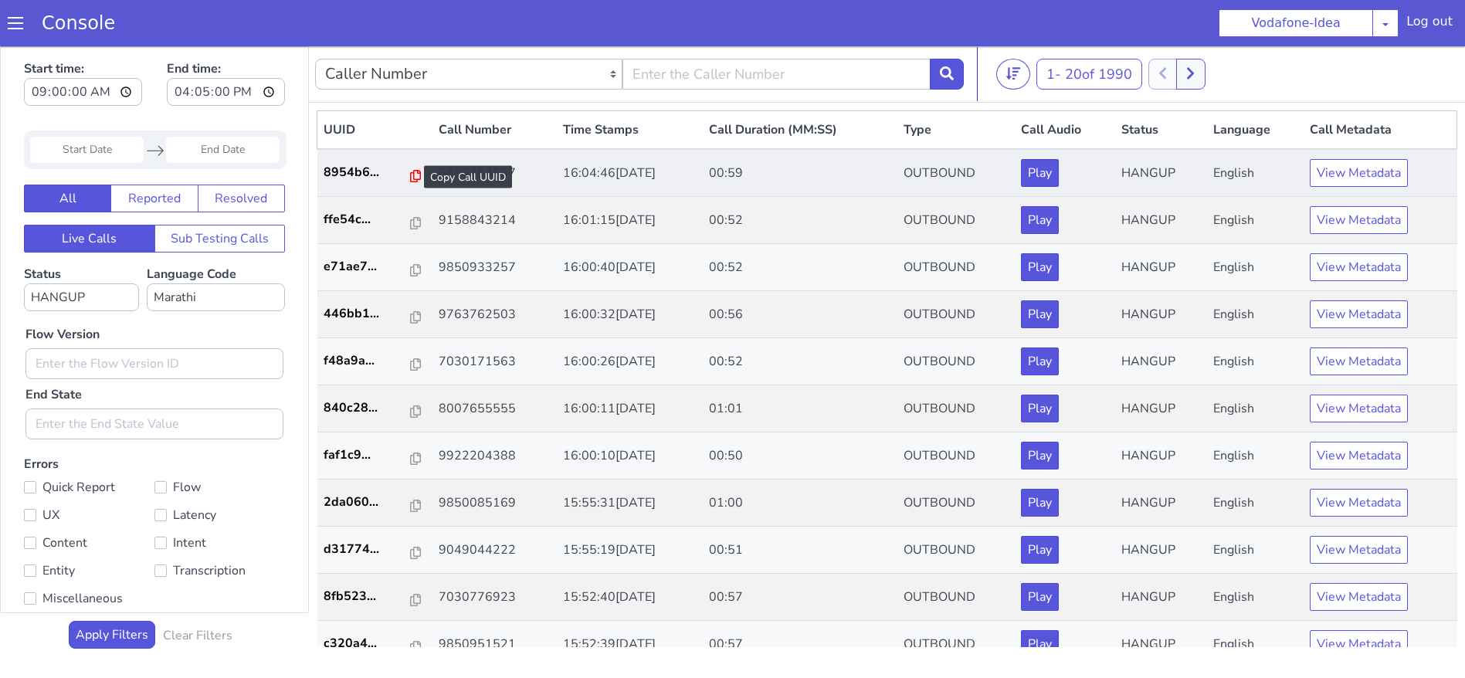
click at [410, 170] on icon at bounding box center [415, 176] width 11 height 12
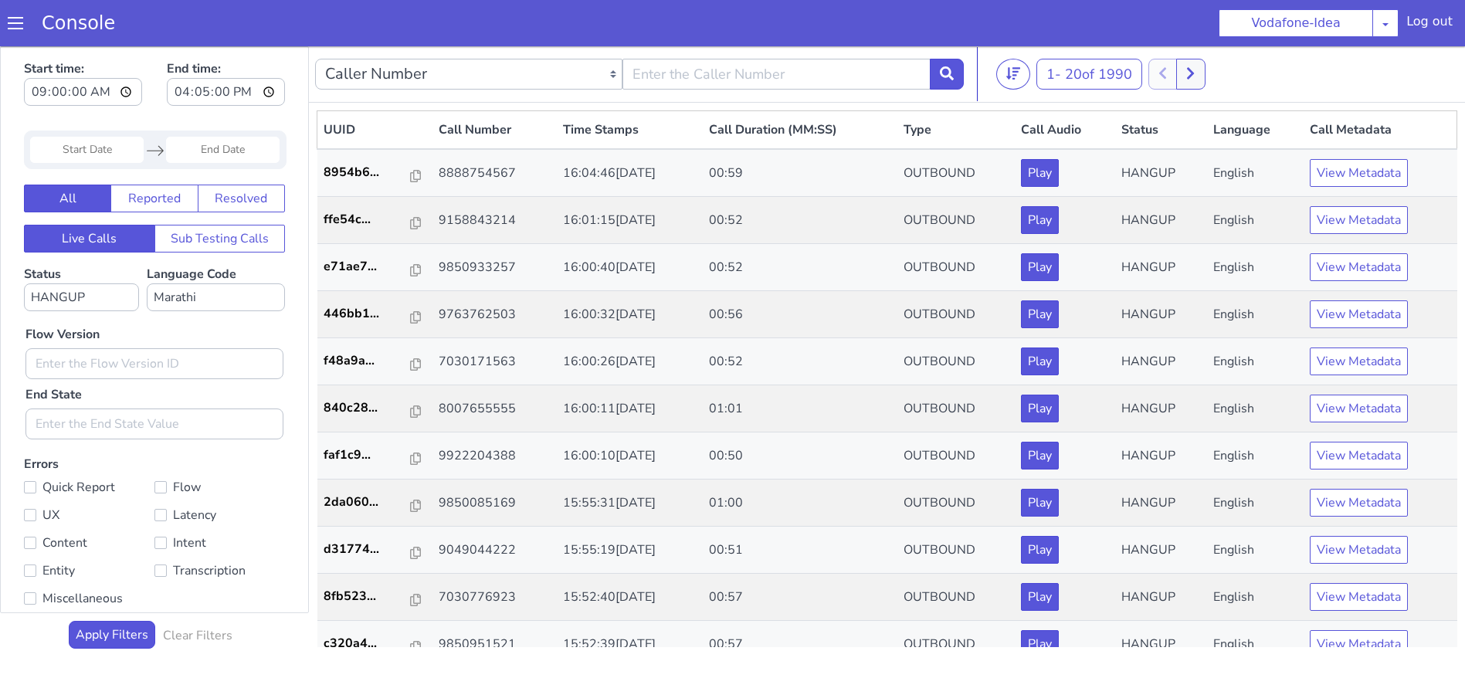
scroll to position [445, 0]
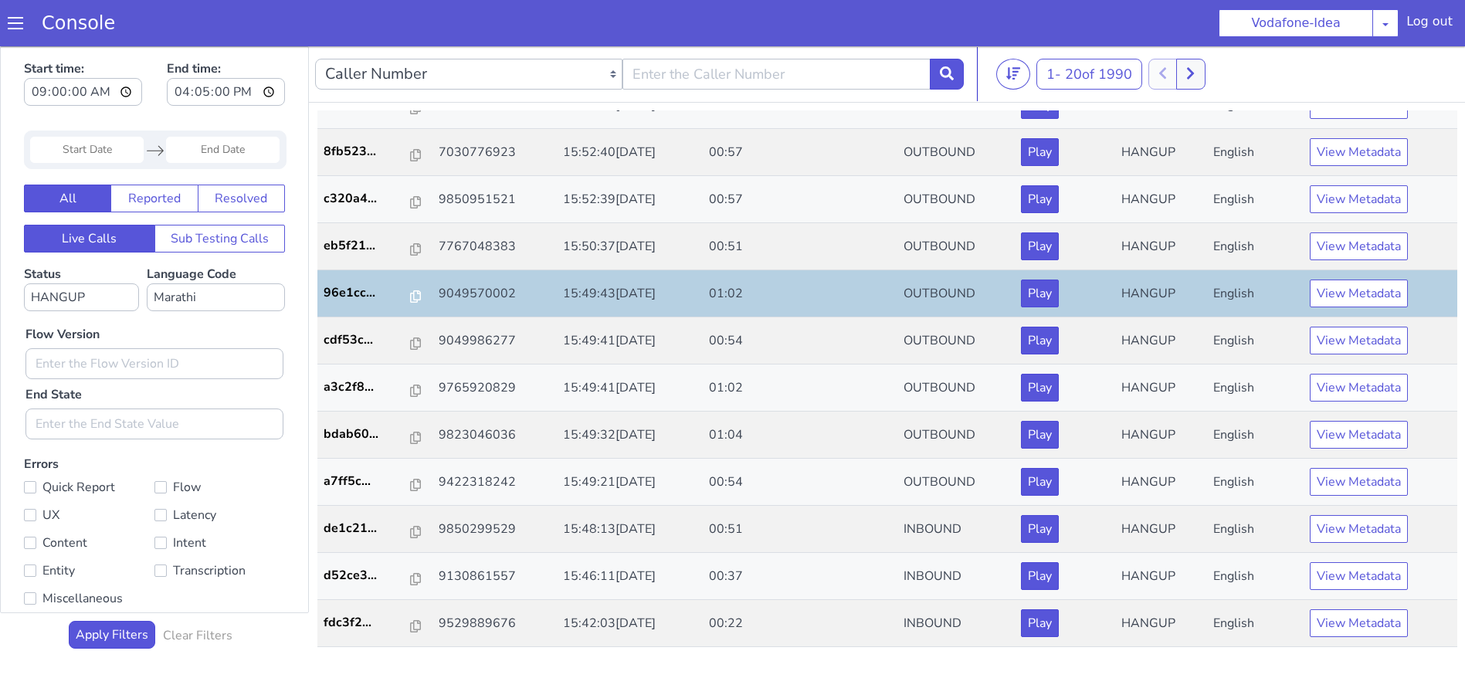
drag, startPoint x: 1447, startPoint y: 158, endPoint x: 1482, endPoint y: 558, distance: 401.5
click at [1194, 72] on icon at bounding box center [1190, 73] width 8 height 14
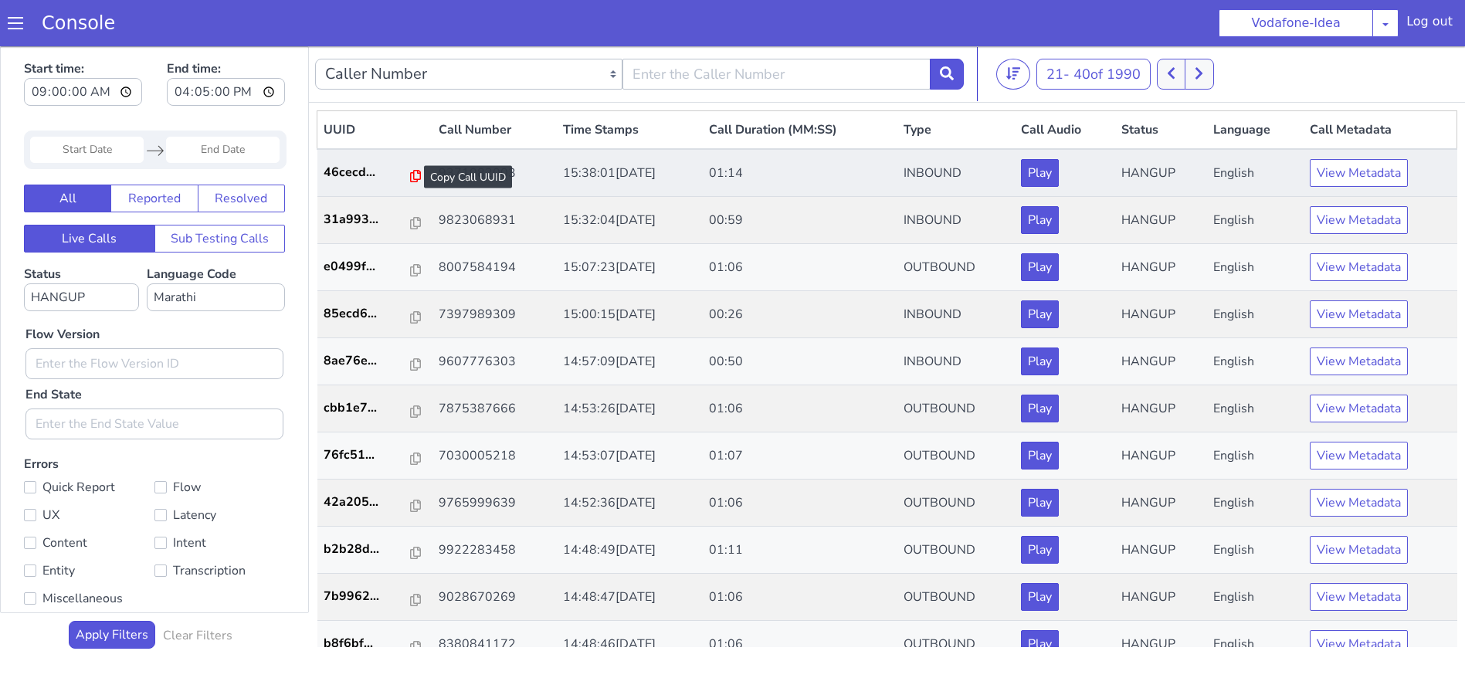
click at [410, 175] on icon at bounding box center [415, 176] width 11 height 12
click at [410, 173] on icon at bounding box center [415, 176] width 11 height 12
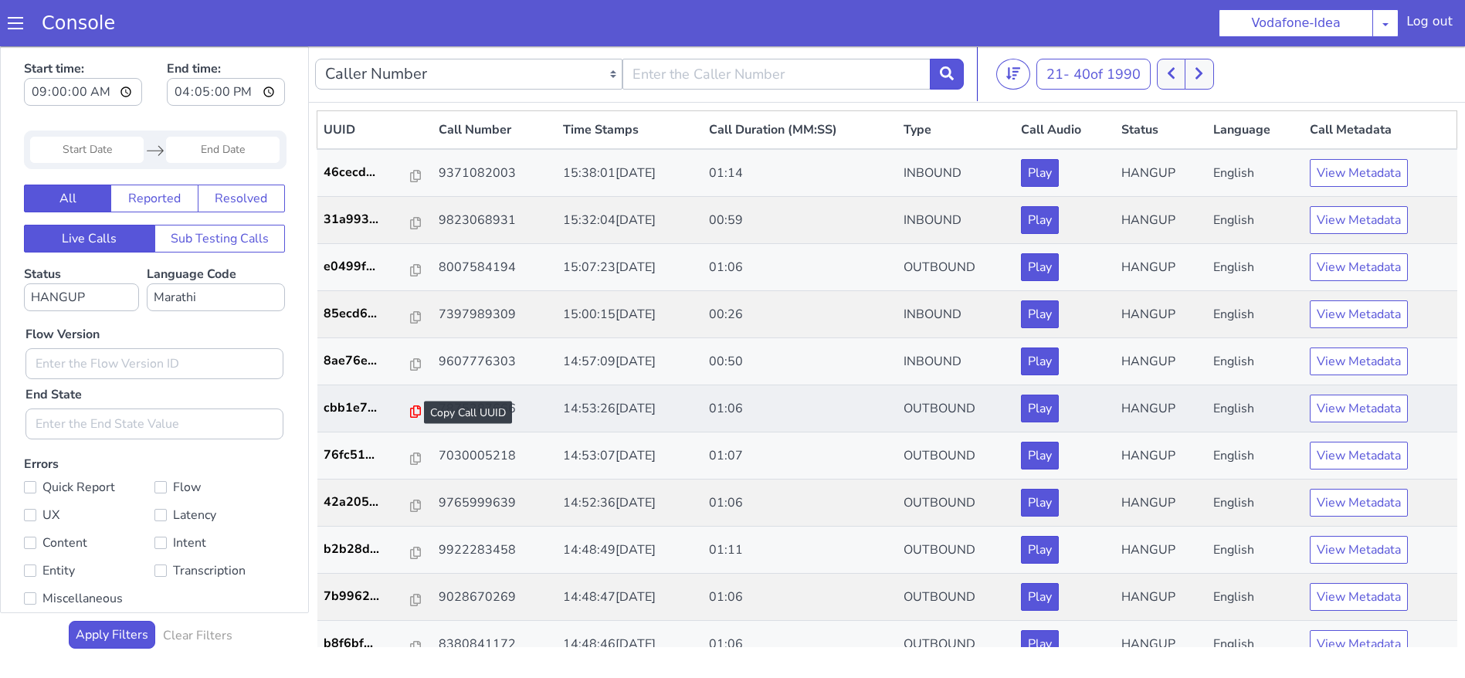
click at [410, 415] on icon at bounding box center [415, 411] width 11 height 12
click at [410, 411] on icon at bounding box center [415, 411] width 11 height 12
drag, startPoint x: 503, startPoint y: 411, endPoint x: 425, endPoint y: 414, distance: 78.1
click at [432, 414] on td "7875387666" at bounding box center [494, 408] width 124 height 47
copy td "7875387666"
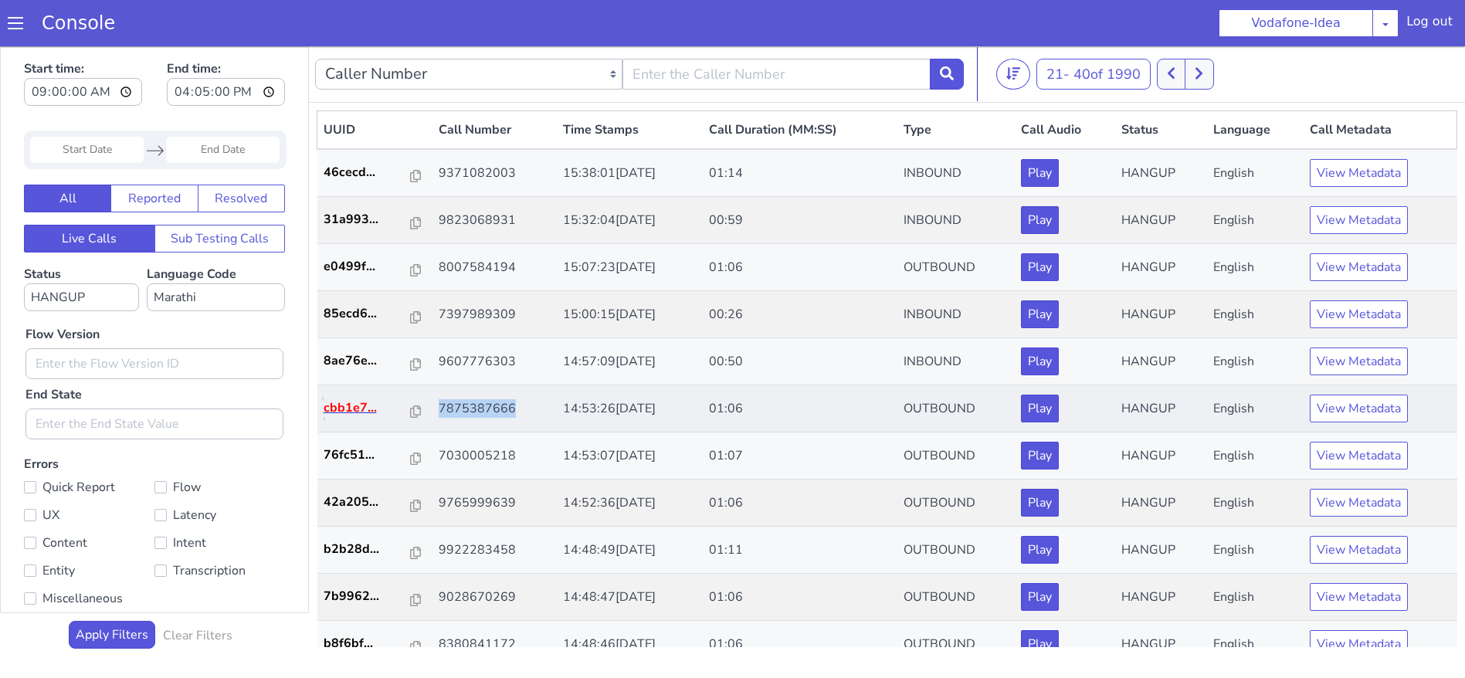
click at [398, 411] on p "cbb1e7..." at bounding box center [368, 407] width 88 height 19
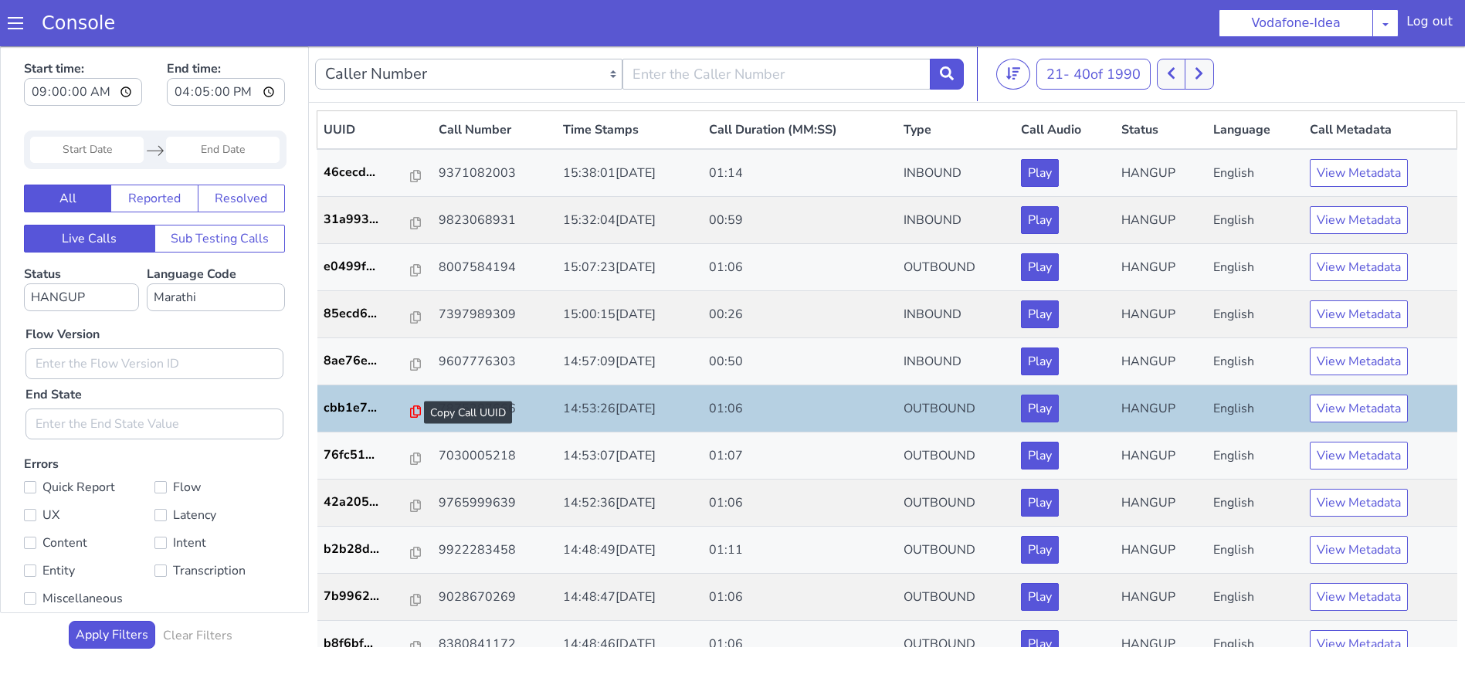
click at [410, 409] on icon at bounding box center [415, 411] width 11 height 12
click at [410, 505] on icon at bounding box center [415, 506] width 11 height 12
